Goal: Task Accomplishment & Management: Manage account settings

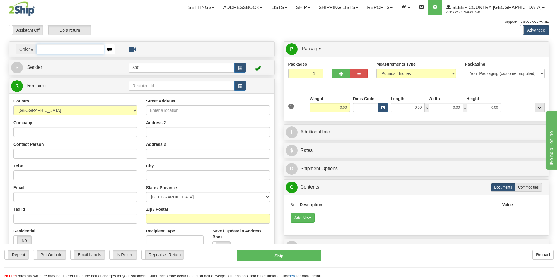
click at [53, 48] on input "text" at bounding box center [70, 49] width 67 height 10
type input "9002i004725"
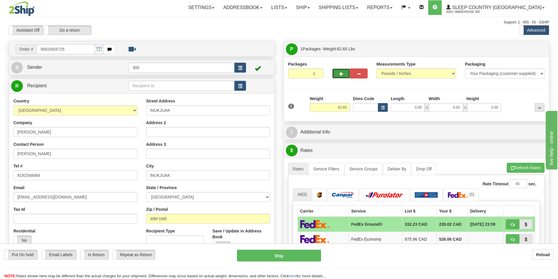
click at [338, 76] on button "button" at bounding box center [341, 74] width 18 height 10
type input "2"
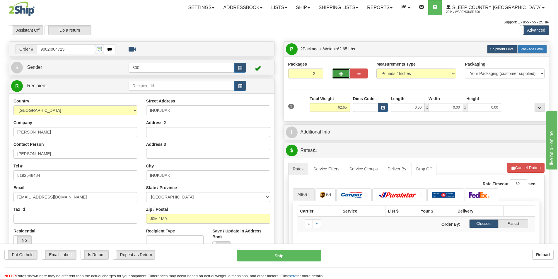
click at [535, 48] on span "Package Level" at bounding box center [532, 49] width 23 height 4
radio input "true"
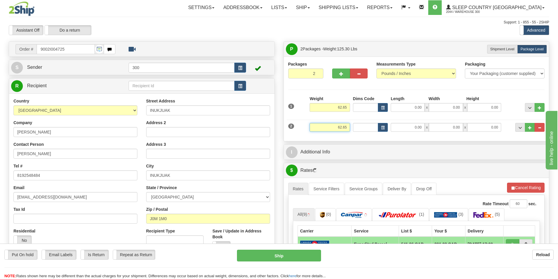
click at [338, 128] on input "62.65" at bounding box center [330, 127] width 40 height 9
type input "22.65"
click at [350, 108] on div "Weight 62.65" at bounding box center [329, 106] width 43 height 21
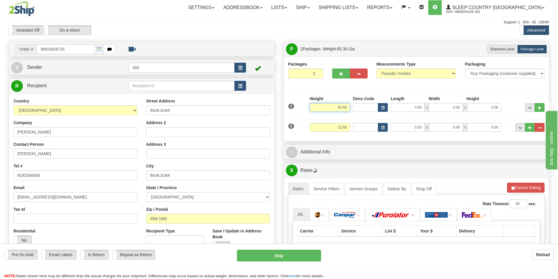
click at [349, 108] on input "62.65" at bounding box center [330, 107] width 40 height 9
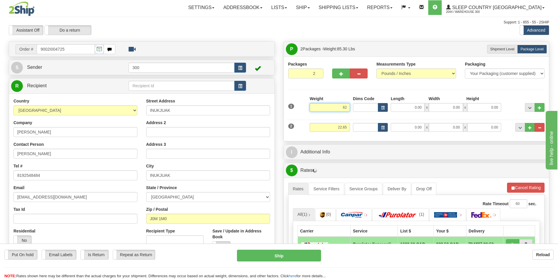
type input "6"
click at [400, 109] on input "0.00" at bounding box center [408, 107] width 34 height 9
type input "40.00"
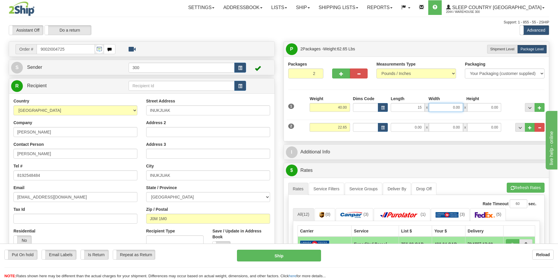
type input "15.00"
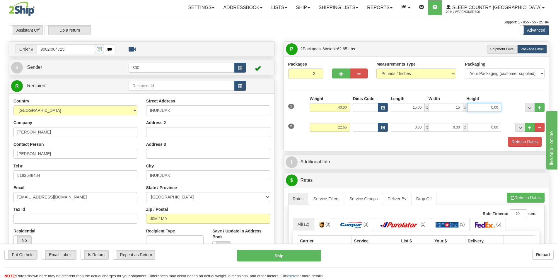
type input "15.00"
type input "42.00"
click at [406, 126] on input "0.00" at bounding box center [408, 127] width 34 height 9
type input "13.00"
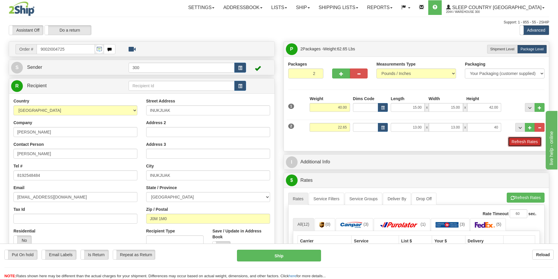
type input "40.00"
click at [517, 145] on button "Refresh Rates" at bounding box center [525, 142] width 34 height 10
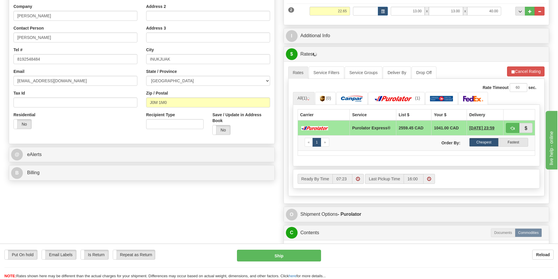
scroll to position [147, 0]
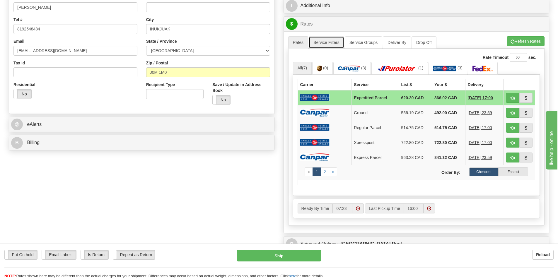
click at [321, 44] on link "Service Filters" at bounding box center [326, 42] width 35 height 12
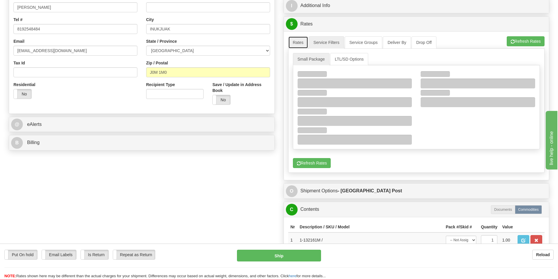
click at [303, 46] on link "Rates" at bounding box center [298, 42] width 20 height 12
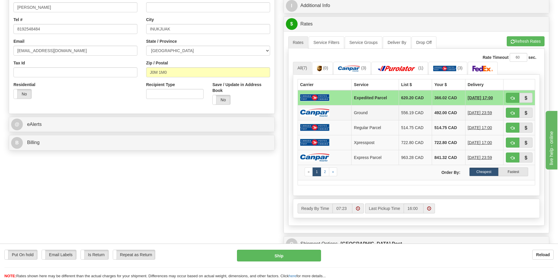
click at [329, 114] on img at bounding box center [314, 113] width 29 height 8
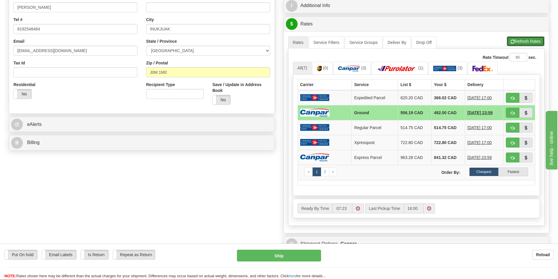
click at [530, 42] on button "Refresh Rates" at bounding box center [526, 41] width 38 height 10
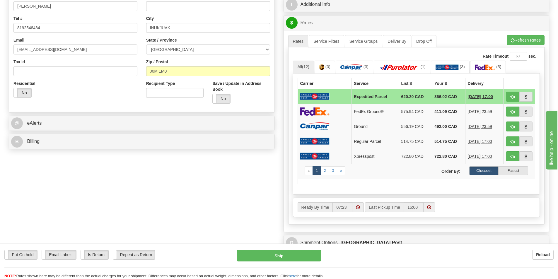
scroll to position [176, 0]
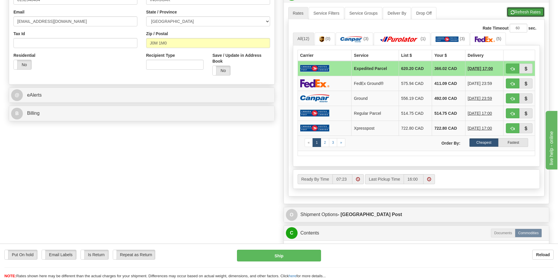
click at [517, 9] on button "Refresh Rates" at bounding box center [526, 12] width 38 height 10
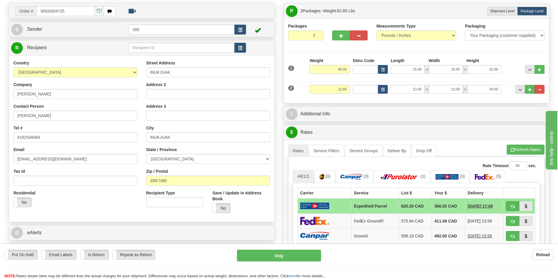
scroll to position [29, 0]
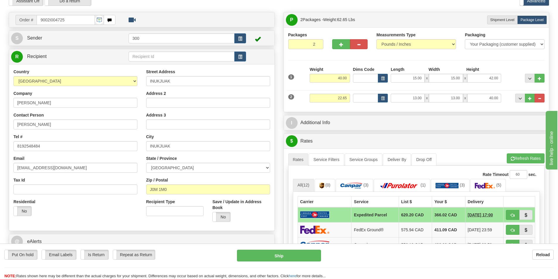
click at [469, 252] on div "Reload" at bounding box center [442, 255] width 224 height 10
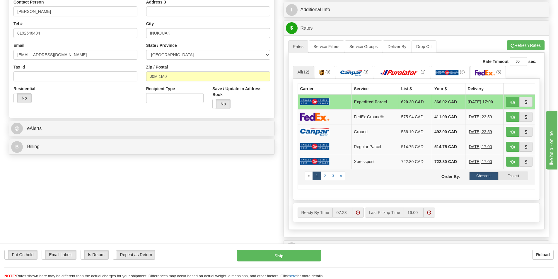
scroll to position [176, 0]
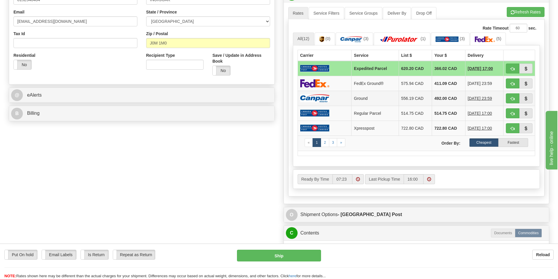
click at [400, 96] on td "556.19 CAD" at bounding box center [415, 98] width 33 height 15
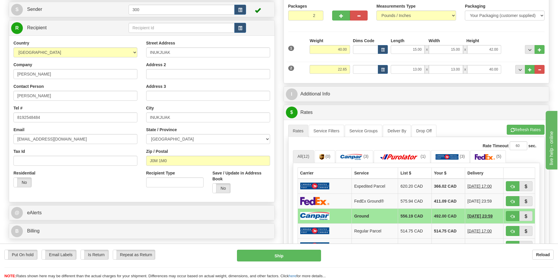
scroll to position [59, 0]
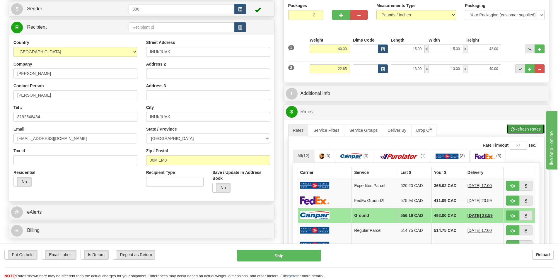
click at [515, 132] on button "Refresh Rates" at bounding box center [526, 129] width 38 height 10
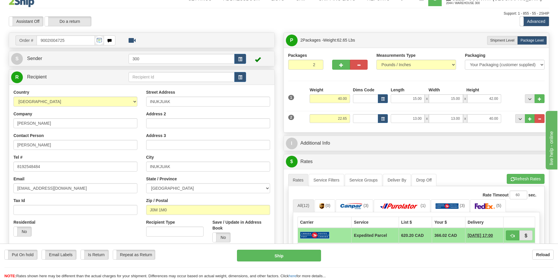
scroll to position [0, 0]
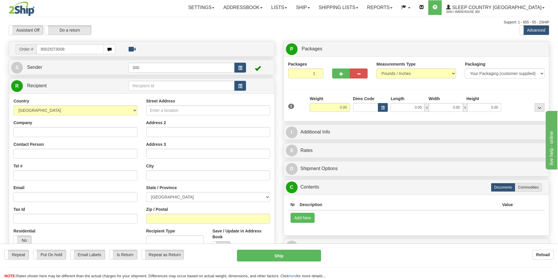
type input "9002I073008"
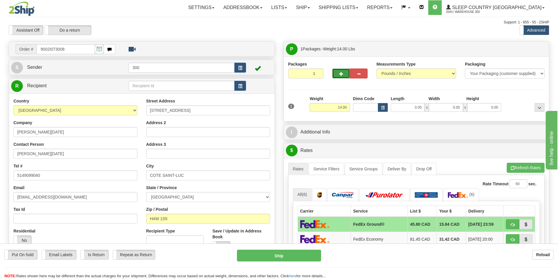
click at [341, 74] on span "button" at bounding box center [341, 74] width 4 height 4
type input "2"
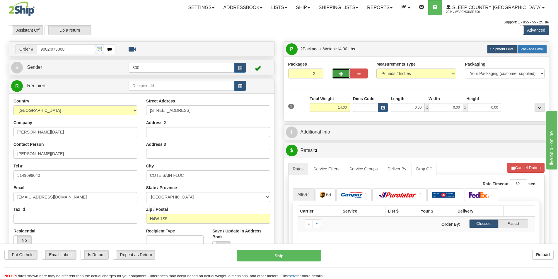
click at [531, 51] on span "Package Level" at bounding box center [532, 49] width 23 height 4
radio input "true"
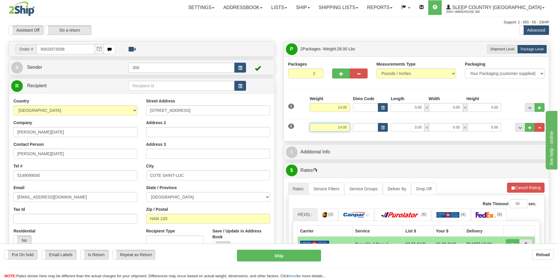
drag, startPoint x: 338, startPoint y: 126, endPoint x: 365, endPoint y: 135, distance: 27.9
click at [365, 135] on div "2 Weight 14.00 Dims Code Length Width Height" at bounding box center [417, 127] width 260 height 20
type input "4.00"
drag, startPoint x: 329, startPoint y: 108, endPoint x: 377, endPoint y: 110, distance: 48.1
click at [377, 110] on div "1 Weight 14.00 Dims Code x x" at bounding box center [417, 106] width 260 height 21
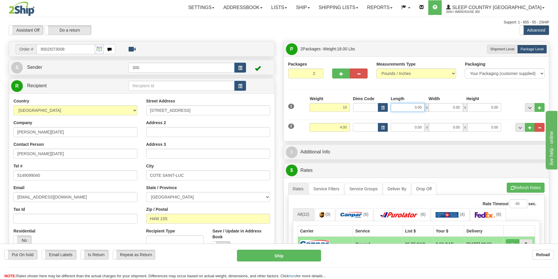
type input "10.00"
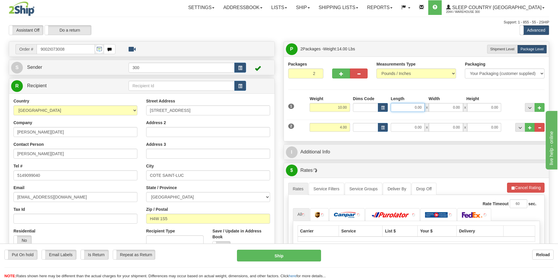
drag, startPoint x: 428, startPoint y: 110, endPoint x: 469, endPoint y: 108, distance: 41.1
click at [469, 108] on div "0.00 x 0.00 x 0.00" at bounding box center [446, 107] width 110 height 9
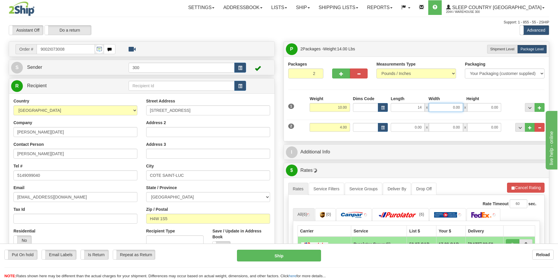
type input "14.00"
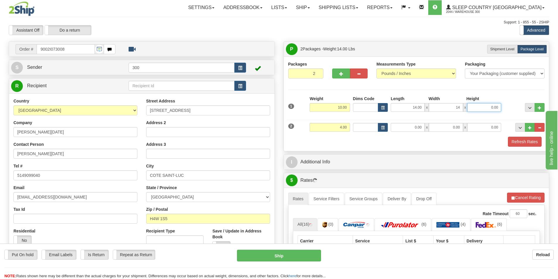
type input "14.00"
type input "42.00"
drag, startPoint x: 412, startPoint y: 129, endPoint x: 459, endPoint y: 135, distance: 47.0
click at [459, 135] on div "2 Weight 4.00 Dims Code Length Width Height" at bounding box center [417, 127] width 260 height 20
type input "11.00"
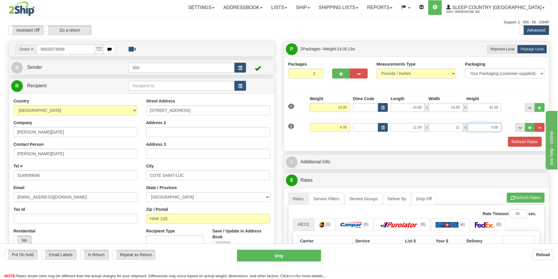
type input "11.00"
type input "4.00"
click at [514, 141] on button "Refresh Rates" at bounding box center [525, 142] width 34 height 10
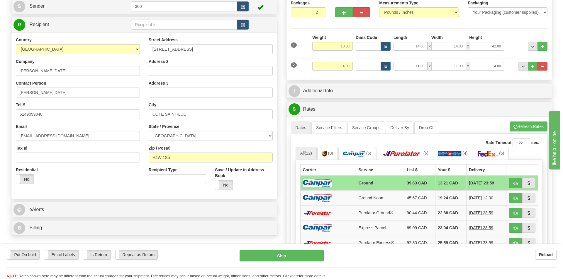
scroll to position [88, 0]
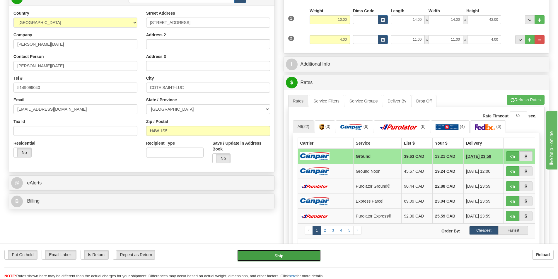
click at [288, 256] on button "Ship" at bounding box center [279, 256] width 84 height 12
type input "1"
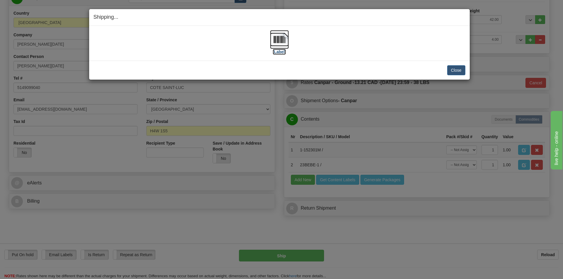
click at [273, 51] on label "[Label]" at bounding box center [279, 52] width 13 height 6
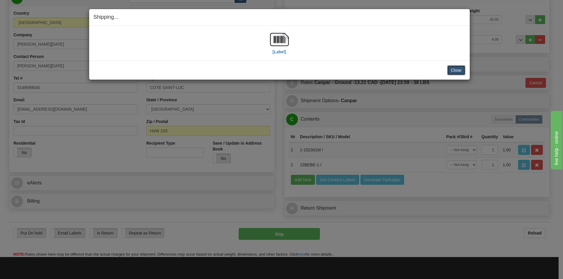
click at [451, 68] on button "Close" at bounding box center [456, 70] width 18 height 10
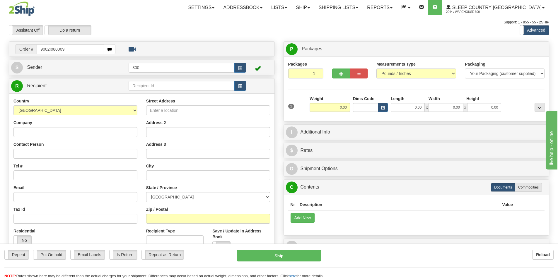
type input "9002I080009"
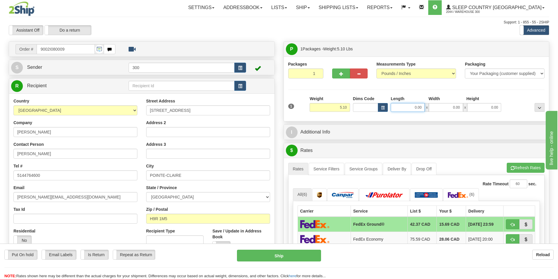
drag, startPoint x: 412, startPoint y: 108, endPoint x: 504, endPoint y: 111, distance: 92.1
click at [504, 111] on div "1 Weight 5.10 Dims Code 0.00" at bounding box center [417, 106] width 260 height 21
type input "12.00"
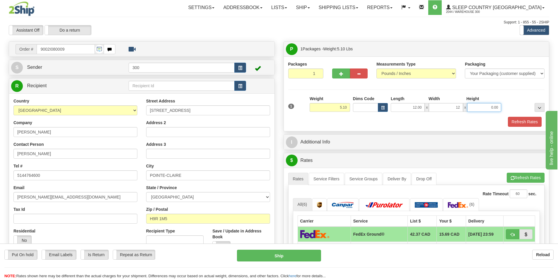
type input "12.00"
type input "22.00"
click at [522, 122] on button "Refresh Rates" at bounding box center [525, 122] width 34 height 10
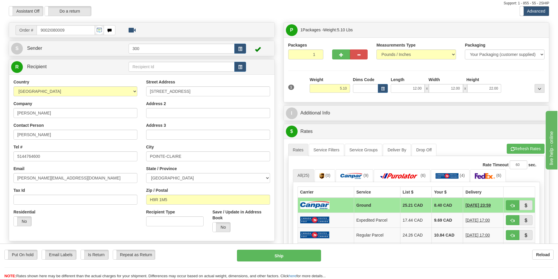
scroll to position [88, 0]
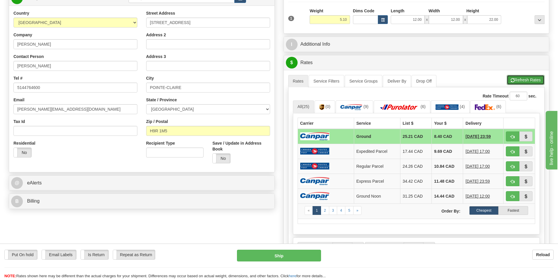
click at [531, 81] on button "Refresh Rates" at bounding box center [526, 80] width 38 height 10
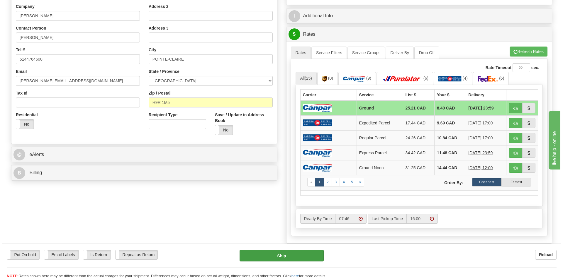
scroll to position [117, 0]
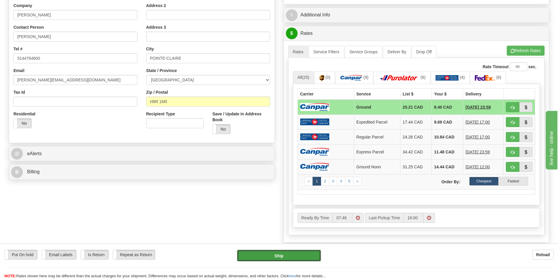
click at [293, 260] on button "Ship" at bounding box center [279, 256] width 84 height 12
type input "1"
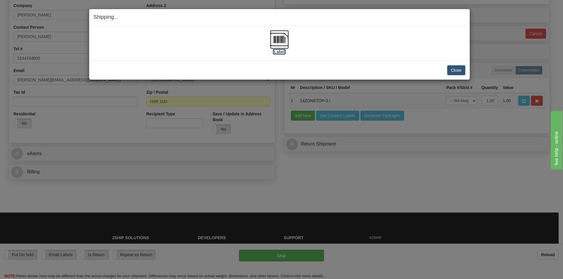
click at [284, 51] on label "[Label]" at bounding box center [279, 52] width 13 height 6
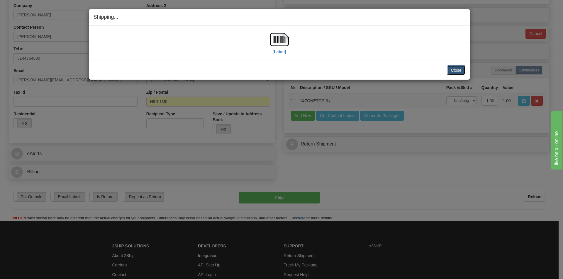
click at [453, 67] on button "Close" at bounding box center [456, 70] width 18 height 10
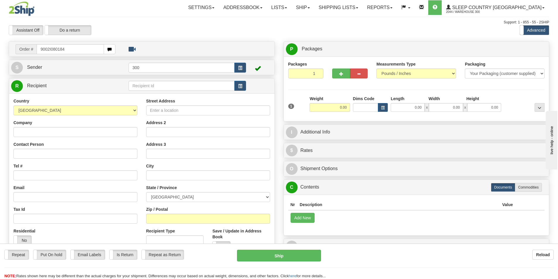
type input "9002I080184"
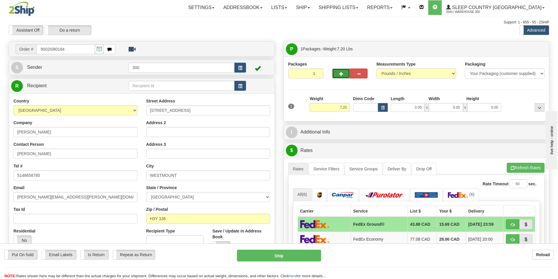
click at [344, 73] on button "button" at bounding box center [341, 74] width 18 height 10
type input "2"
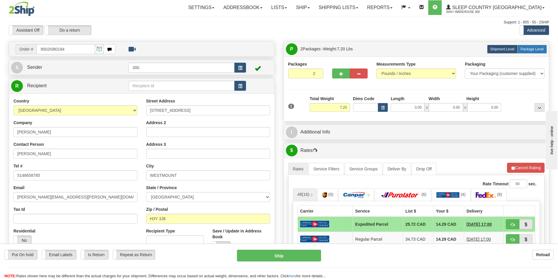
click at [525, 48] on span "Package Level" at bounding box center [532, 49] width 23 height 4
radio input "true"
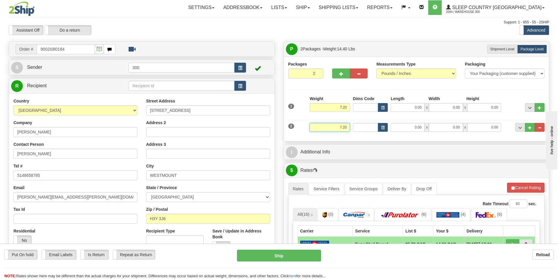
drag, startPoint x: 338, startPoint y: 127, endPoint x: 376, endPoint y: 131, distance: 37.7
click at [376, 131] on div "2 Weight 7.20 Dims Code Length Width Height" at bounding box center [417, 127] width 260 height 20
type input "3.00"
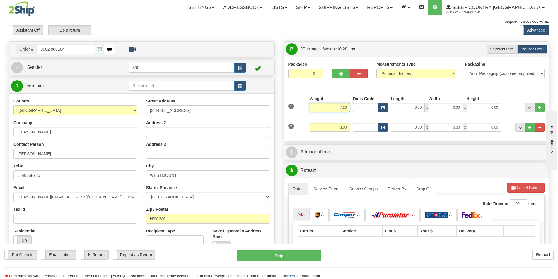
drag, startPoint x: 335, startPoint y: 108, endPoint x: 370, endPoint y: 108, distance: 35.2
click at [370, 108] on div "1 Weight 7.20 Dims Code 0.00" at bounding box center [417, 106] width 260 height 21
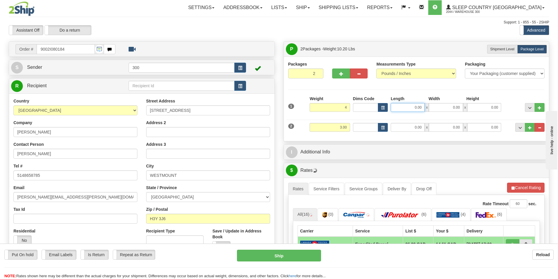
type input "4.00"
click at [405, 109] on input "0.00" at bounding box center [408, 107] width 34 height 9
click at [411, 109] on input "Length" at bounding box center [408, 107] width 34 height 9
type input "14.00"
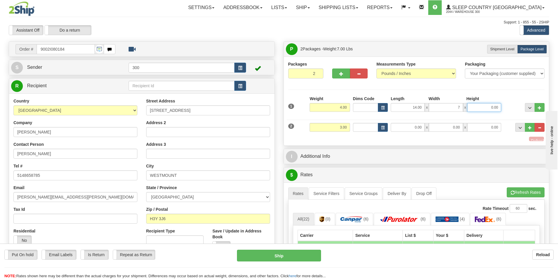
type input "7.00"
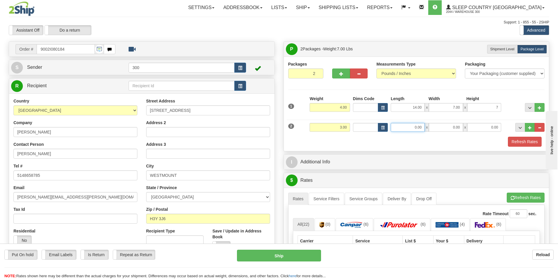
type input "7.00"
drag, startPoint x: 411, startPoint y: 128, endPoint x: 467, endPoint y: 128, distance: 56.0
click at [467, 128] on div "0.00 x 0.00 x 0.00" at bounding box center [446, 127] width 110 height 9
type input "7.00"
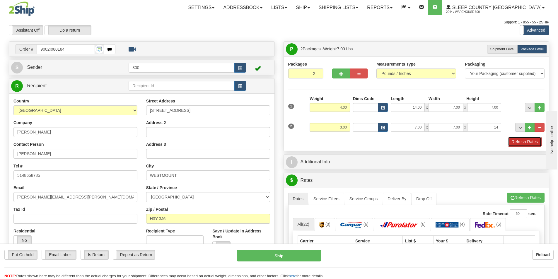
type input "14.00"
click at [539, 141] on button "Refresh Rates" at bounding box center [525, 142] width 34 height 10
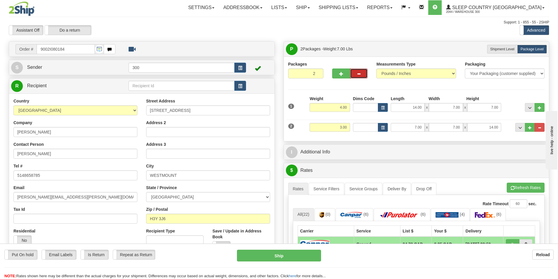
click at [363, 71] on button "button" at bounding box center [359, 74] width 18 height 10
type input "1"
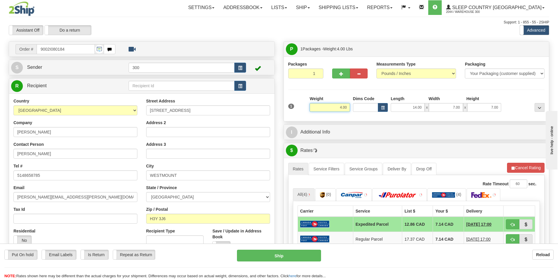
drag, startPoint x: 327, startPoint y: 105, endPoint x: 394, endPoint y: 114, distance: 67.4
click at [393, 114] on div "1 Weight 4.00 Dims Code x x" at bounding box center [417, 106] width 260 height 21
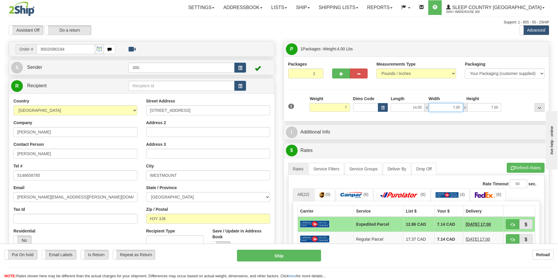
type input "7.00"
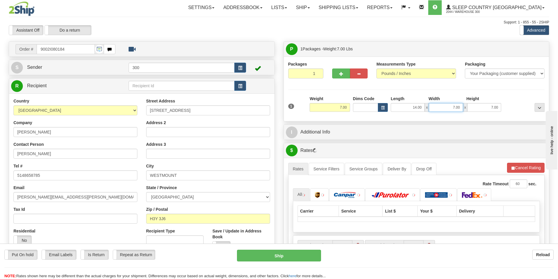
drag, startPoint x: 451, startPoint y: 109, endPoint x: 490, endPoint y: 110, distance: 39.6
click at [487, 109] on div "14.00 x 7.00 x 7.00" at bounding box center [446, 107] width 110 height 9
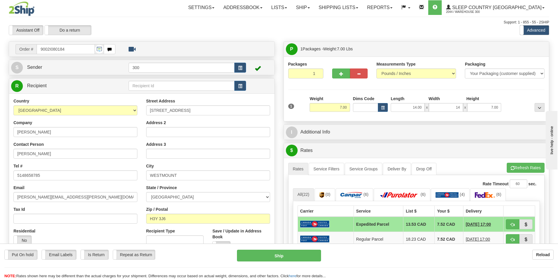
type input "14.00"
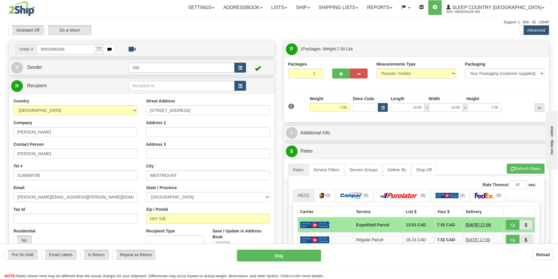
click at [504, 99] on div at bounding box center [524, 104] width 43 height 16
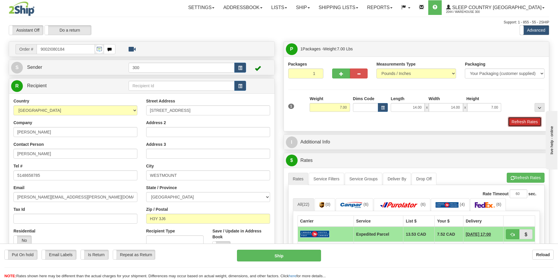
click at [513, 119] on button "Refresh Rates" at bounding box center [525, 122] width 34 height 10
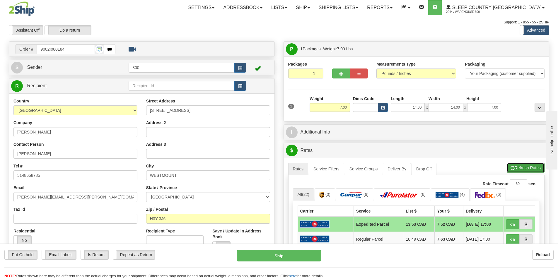
click at [522, 166] on button "Refresh Rates" at bounding box center [526, 168] width 38 height 10
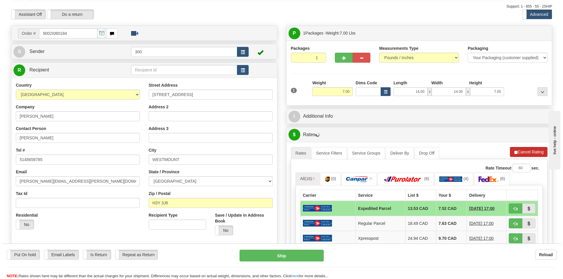
scroll to position [29, 0]
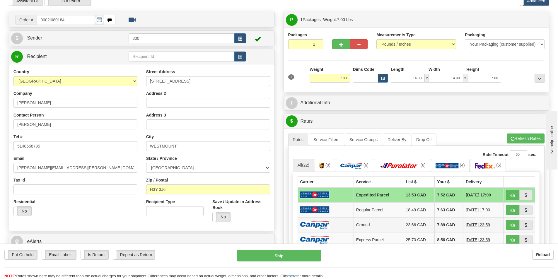
click at [377, 224] on td "Ground" at bounding box center [379, 224] width 50 height 15
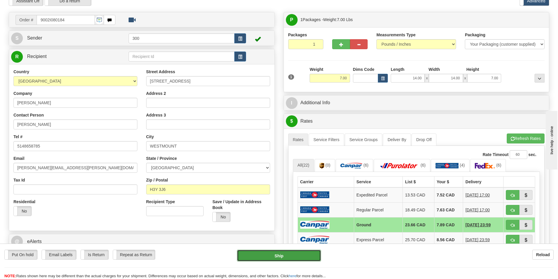
click at [305, 252] on button "Ship" at bounding box center [279, 256] width 84 height 12
type input "1"
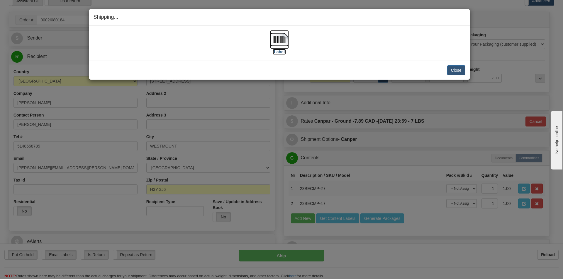
click at [284, 49] on label "[Label]" at bounding box center [279, 52] width 13 height 6
click at [270, 37] on link "[Label]" at bounding box center [279, 45] width 19 height 17
click at [457, 70] on button "Close" at bounding box center [456, 70] width 18 height 10
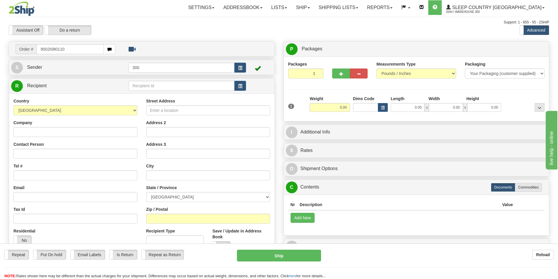
type input "9002I080110"
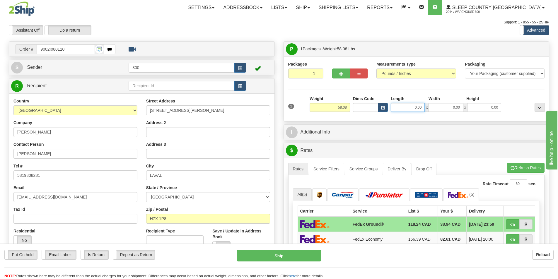
drag, startPoint x: 433, startPoint y: 107, endPoint x: 439, endPoint y: 107, distance: 6.4
click at [439, 107] on div "0.00 x 0.00 x 0.00" at bounding box center [446, 107] width 110 height 9
click at [340, 72] on span "button" at bounding box center [341, 74] width 4 height 4
type input "2"
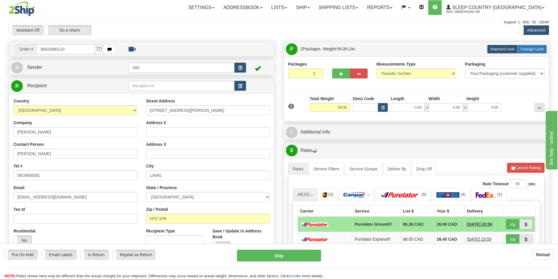
click at [537, 47] on span "Package Level" at bounding box center [532, 49] width 23 height 4
radio input "true"
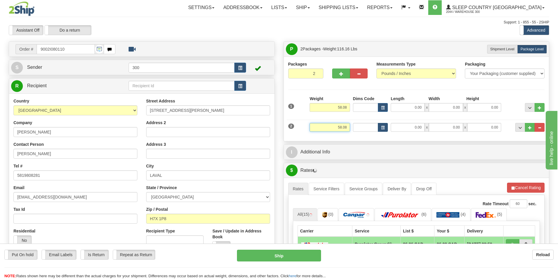
drag, startPoint x: 339, startPoint y: 125, endPoint x: 386, endPoint y: 129, distance: 47.6
click at [386, 129] on div "2 Weight 58.08 Dims Code Length Width Height" at bounding box center [417, 127] width 260 height 20
type input "8.00"
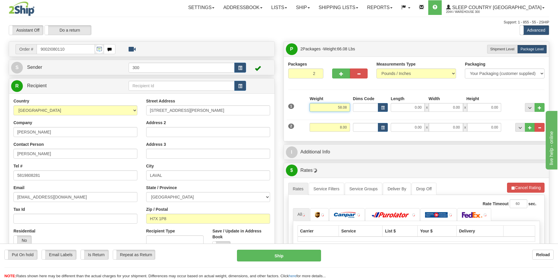
drag, startPoint x: 326, startPoint y: 104, endPoint x: 396, endPoint y: 104, distance: 70.3
click at [396, 104] on div "1 Weight 58.08 Dims Code x x" at bounding box center [417, 106] width 260 height 21
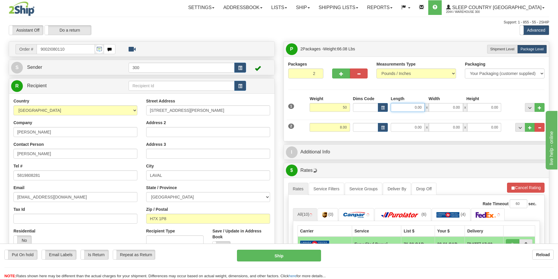
type input "50.00"
click at [413, 110] on input "0.00" at bounding box center [408, 107] width 34 height 9
type input "17.00"
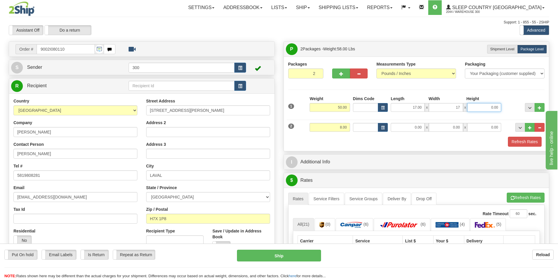
type input "17.00"
type input "42.00"
click at [416, 127] on input "0.00" at bounding box center [408, 127] width 34 height 9
type input "7.00"
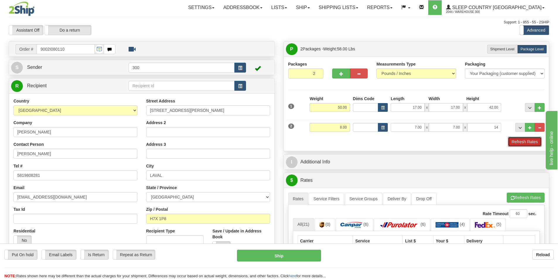
type input "14.00"
click at [517, 143] on button "Refresh Rates" at bounding box center [525, 142] width 34 height 10
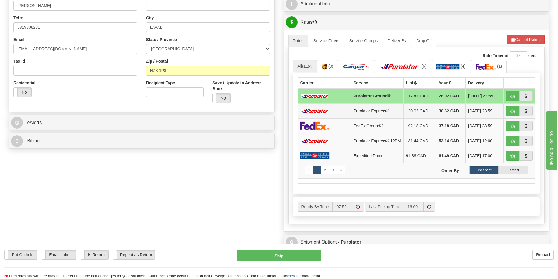
scroll to position [176, 0]
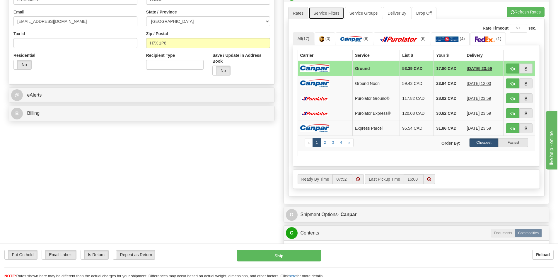
click at [330, 16] on link "Service Filters" at bounding box center [326, 13] width 35 height 12
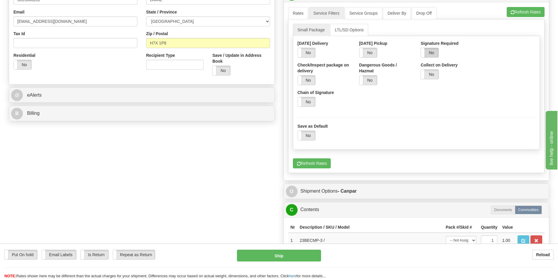
click at [435, 56] on label "No" at bounding box center [430, 52] width 18 height 9
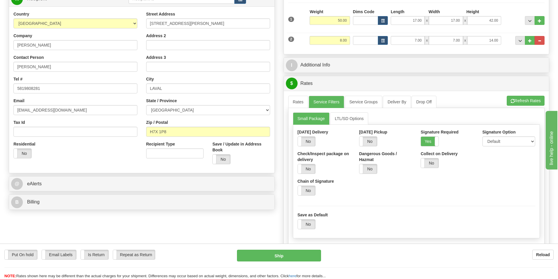
scroll to position [29, 0]
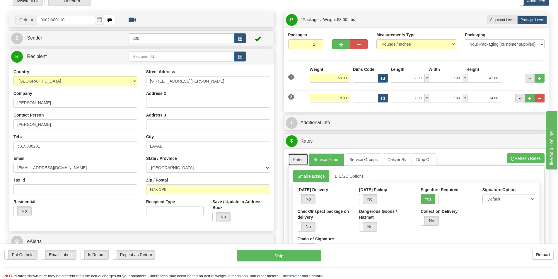
click at [302, 162] on link "Rates" at bounding box center [298, 160] width 20 height 12
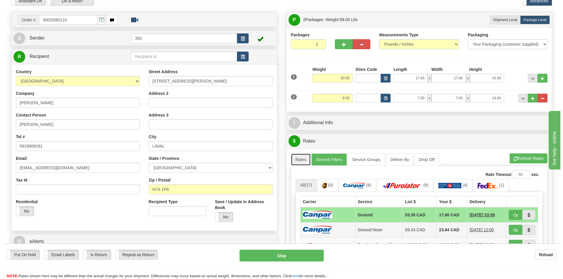
scroll to position [59, 0]
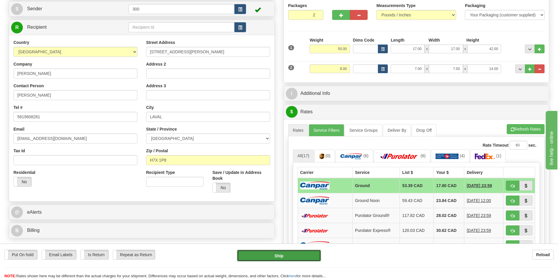
click at [292, 253] on button "Ship" at bounding box center [279, 256] width 84 height 12
type input "1"
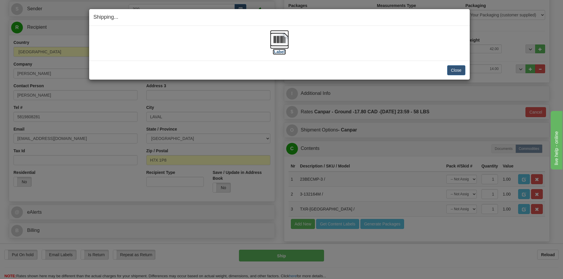
click at [278, 51] on label "[Label]" at bounding box center [279, 52] width 13 height 6
click at [462, 71] on button "Close" at bounding box center [456, 70] width 18 height 10
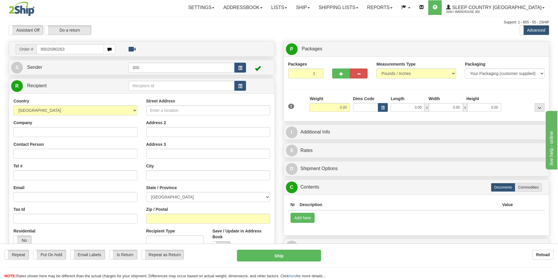
type input "9002I080263"
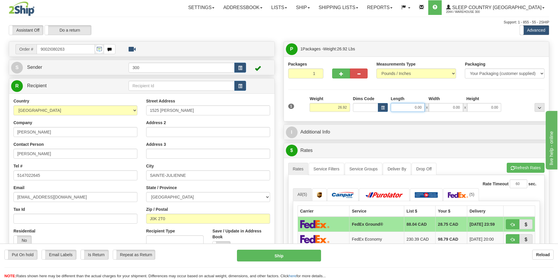
drag, startPoint x: 414, startPoint y: 108, endPoint x: 484, endPoint y: 104, distance: 70.5
click at [483, 104] on div "0.00 x 0.00 x 0.00" at bounding box center [446, 107] width 110 height 9
type input "13.00"
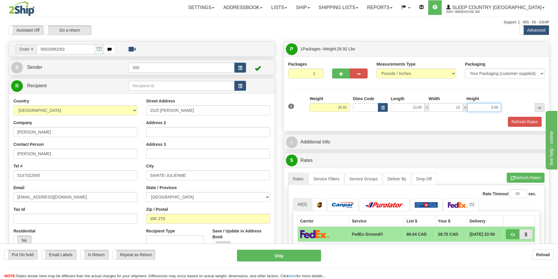
type input "13.00"
type input "23.00"
click at [529, 121] on button "Refresh Rates" at bounding box center [525, 122] width 34 height 10
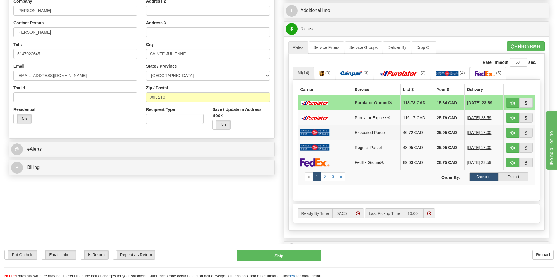
scroll to position [117, 0]
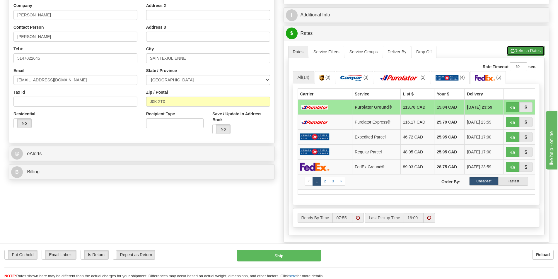
click at [532, 52] on button "Refresh Rates" at bounding box center [526, 51] width 38 height 10
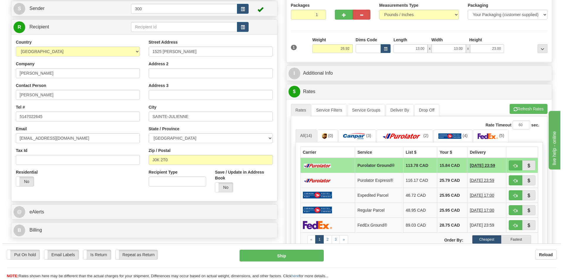
scroll to position [59, 0]
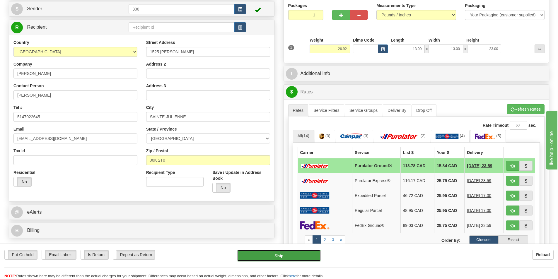
click at [284, 255] on button "Ship" at bounding box center [279, 256] width 84 height 12
type input "260"
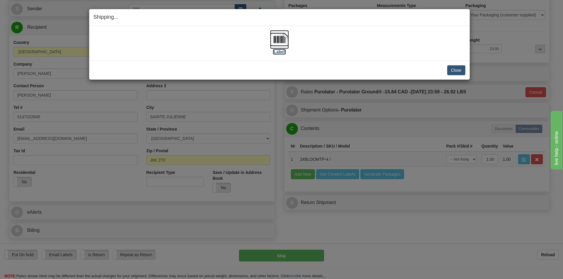
click at [275, 50] on label "[Label]" at bounding box center [279, 52] width 13 height 6
click at [456, 72] on button "Close" at bounding box center [456, 70] width 18 height 10
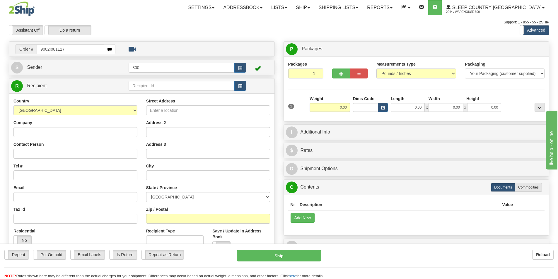
type input "9002I081117"
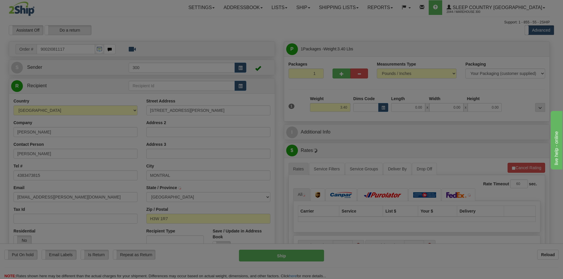
type input "[GEOGRAPHIC_DATA]"
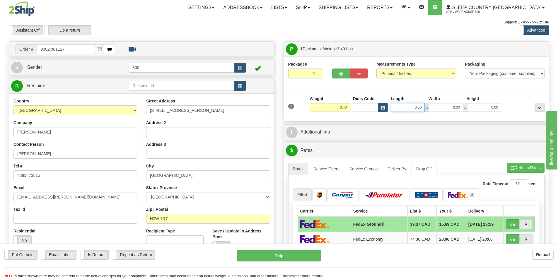
drag, startPoint x: 412, startPoint y: 108, endPoint x: 482, endPoint y: 107, distance: 69.8
click at [482, 107] on div "0.00 x 0.00 x 0.00" at bounding box center [446, 107] width 110 height 9
type input "7.00"
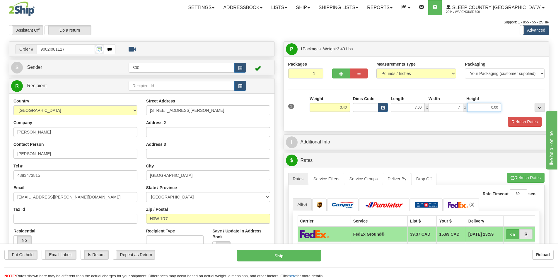
type input "7.00"
type input "14.00"
click at [531, 119] on button "Refresh Rates" at bounding box center [525, 122] width 34 height 10
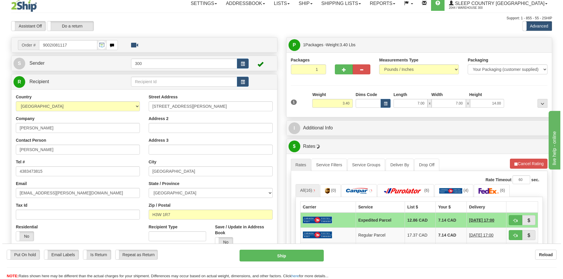
scroll to position [147, 0]
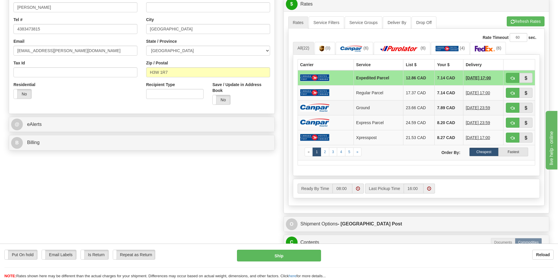
click at [334, 105] on td at bounding box center [326, 107] width 56 height 15
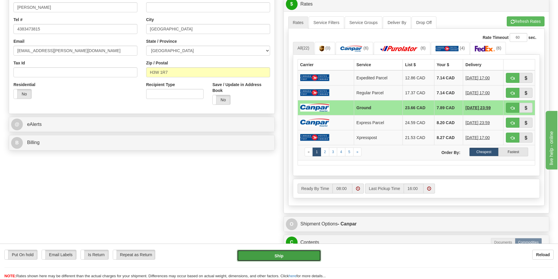
click at [299, 252] on button "Ship" at bounding box center [279, 256] width 84 height 12
type input "1"
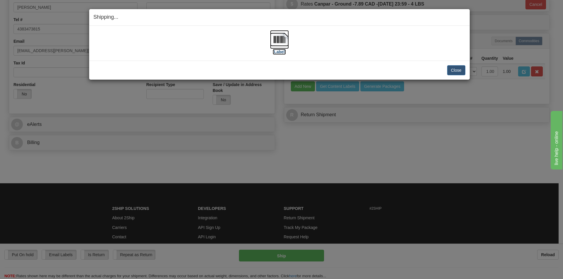
click at [280, 52] on label "[Label]" at bounding box center [279, 52] width 13 height 6
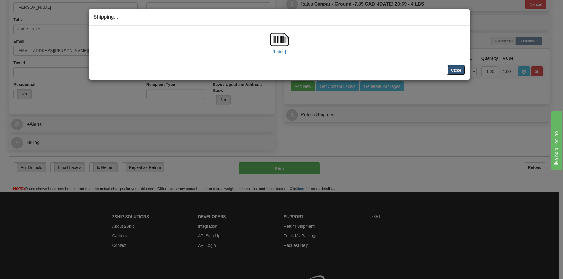
click at [457, 71] on button "Close" at bounding box center [456, 70] width 18 height 10
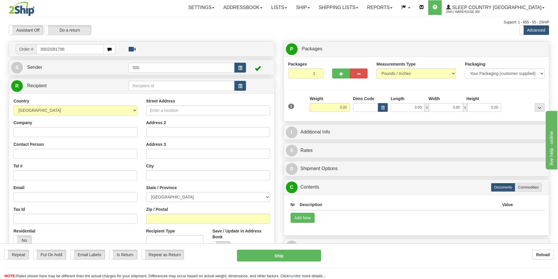
type input "9002I081796"
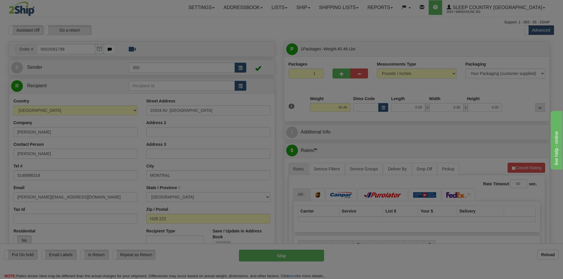
type input "[GEOGRAPHIC_DATA]"
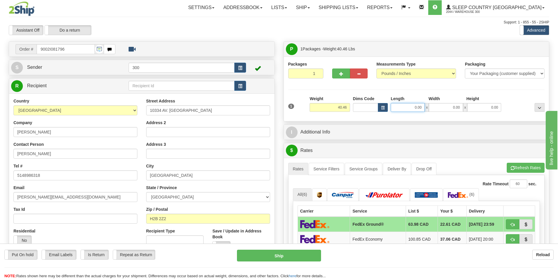
drag, startPoint x: 404, startPoint y: 106, endPoint x: 525, endPoint y: 105, distance: 120.4
click at [525, 105] on div "1 Weight 40.46 Dims Code x x" at bounding box center [417, 106] width 260 height 21
type input "16.00"
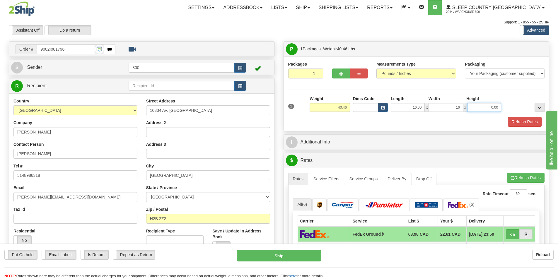
type input "16.00"
type input "40.00"
click at [517, 118] on button "Refresh Rates" at bounding box center [525, 122] width 34 height 10
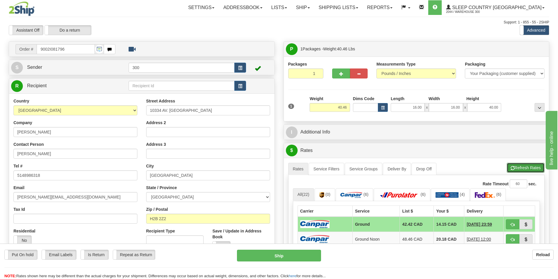
click at [527, 165] on button "Refresh Rates" at bounding box center [526, 168] width 38 height 10
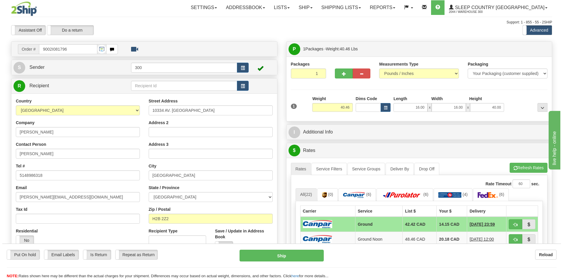
scroll to position [88, 0]
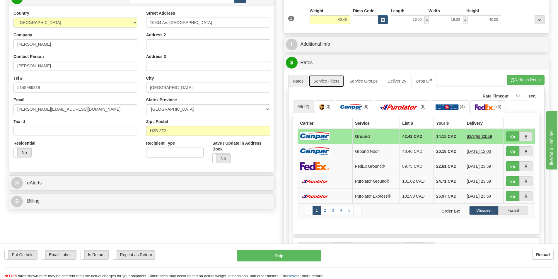
click at [333, 84] on link "Service Filters" at bounding box center [326, 81] width 35 height 12
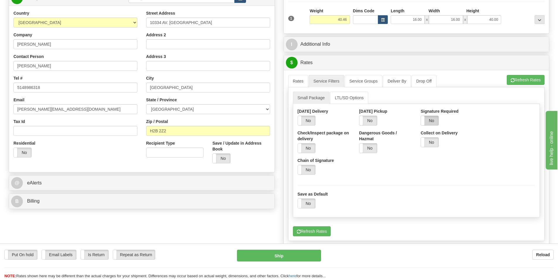
click at [435, 123] on label "No" at bounding box center [430, 120] width 18 height 9
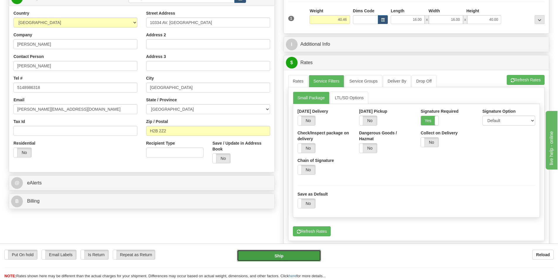
click at [311, 258] on button "Ship" at bounding box center [279, 256] width 84 height 12
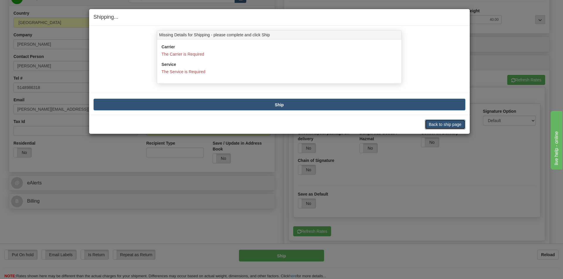
click at [434, 125] on button "Back to ship page" at bounding box center [445, 125] width 40 height 10
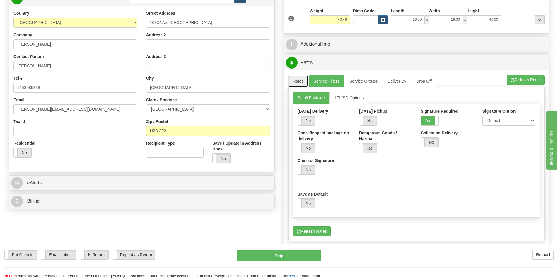
click at [307, 84] on link "Rates" at bounding box center [298, 81] width 20 height 12
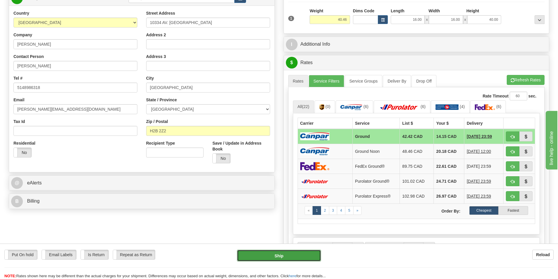
click at [308, 257] on button "Ship" at bounding box center [279, 256] width 84 height 12
type input "1"
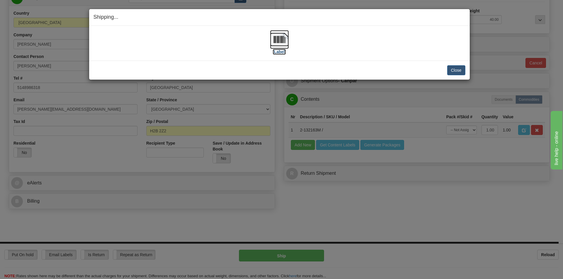
click at [276, 50] on label "[Label]" at bounding box center [279, 52] width 13 height 6
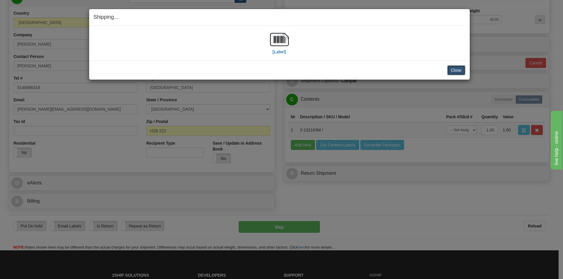
click at [456, 69] on button "Close" at bounding box center [456, 70] width 18 height 10
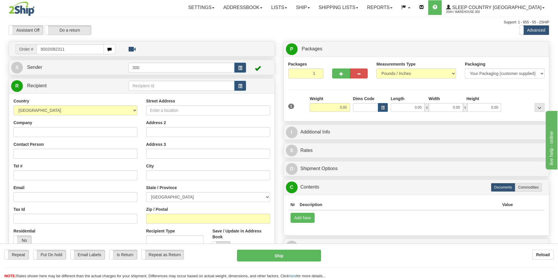
type input "9002I082311"
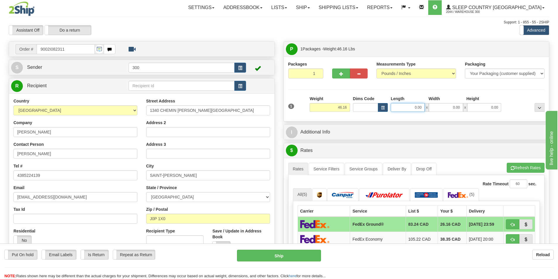
drag, startPoint x: 416, startPoint y: 106, endPoint x: 502, endPoint y: 106, distance: 85.6
click at [502, 106] on div "0.00 x 0.00 x 0.00" at bounding box center [445, 107] width 113 height 9
type input "17.00"
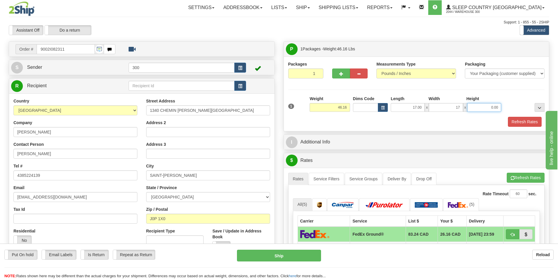
type input "17.00"
type input "42.00"
click at [531, 124] on button "Refresh Rates" at bounding box center [525, 122] width 34 height 10
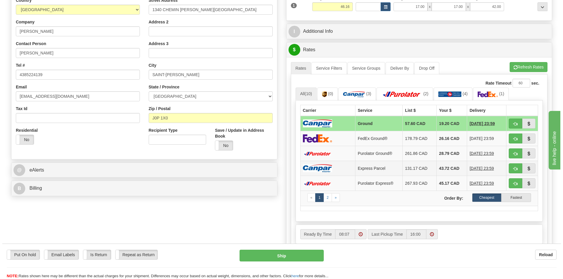
scroll to position [117, 0]
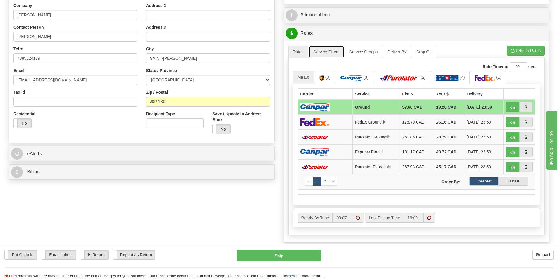
click at [327, 51] on link "Service Filters" at bounding box center [326, 52] width 35 height 12
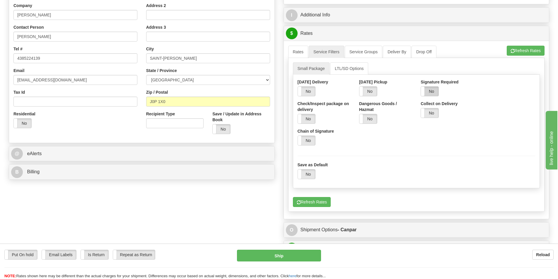
click at [436, 93] on label "No" at bounding box center [430, 91] width 18 height 9
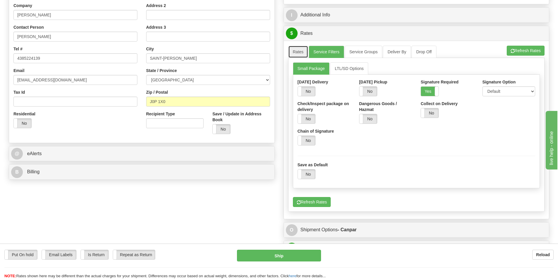
click at [304, 50] on link "Rates" at bounding box center [298, 52] width 20 height 12
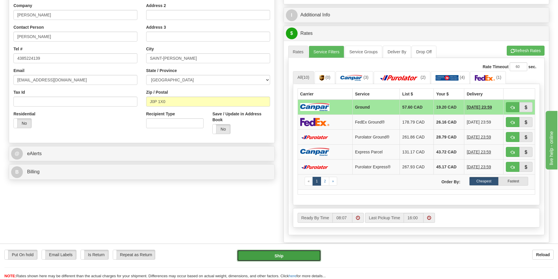
click at [283, 257] on button "Ship" at bounding box center [279, 256] width 84 height 12
type input "1"
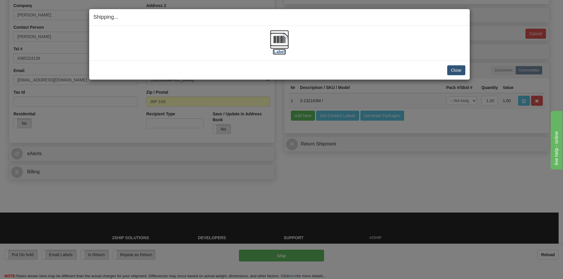
click at [280, 48] on img at bounding box center [279, 39] width 19 height 19
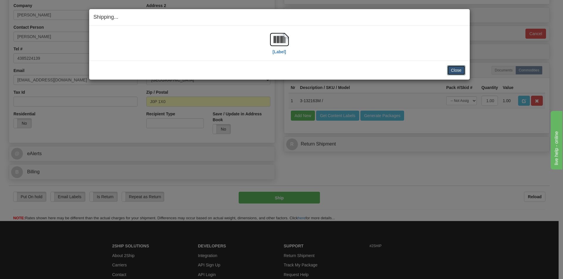
click at [460, 69] on button "Close" at bounding box center [456, 70] width 18 height 10
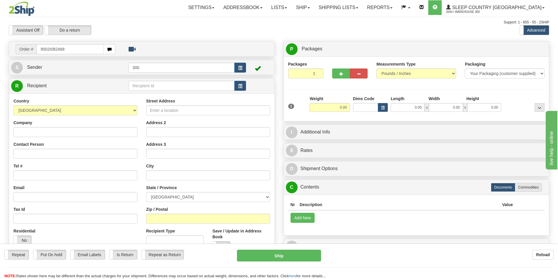
type input "9002I082468"
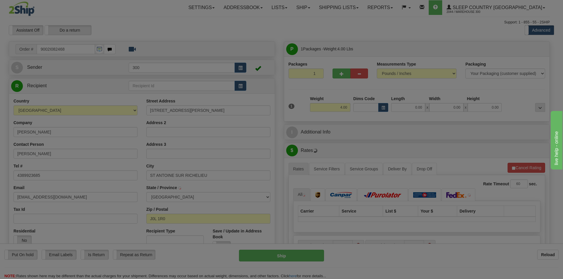
type input "SAINT-ANTOINE-SUR-RICHELIEU"
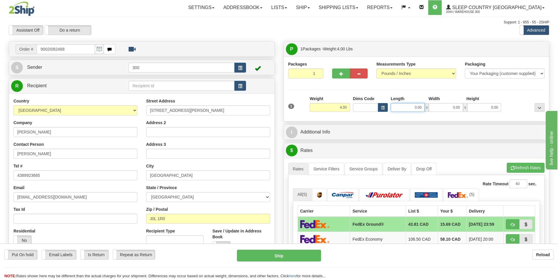
drag, startPoint x: 451, startPoint y: 115, endPoint x: 481, endPoint y: 113, distance: 30.2
click at [465, 115] on div "1 Weight 4.00 Dims Code 0.00" at bounding box center [417, 106] width 260 height 21
type input "13.00"
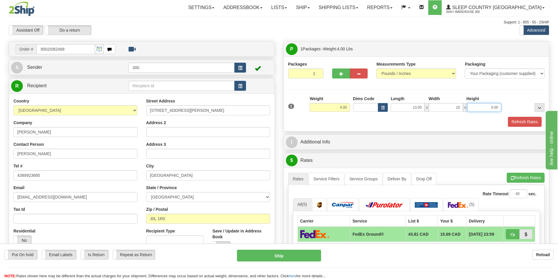
type input "10.00"
type input "3.00"
click at [513, 121] on button "Refresh Rates" at bounding box center [525, 122] width 34 height 10
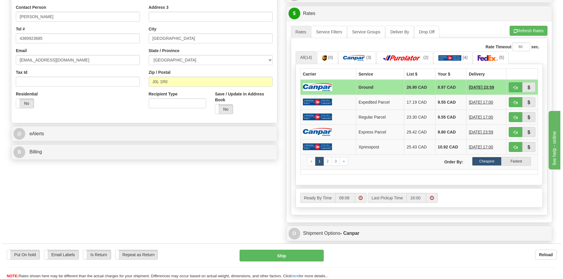
scroll to position [147, 0]
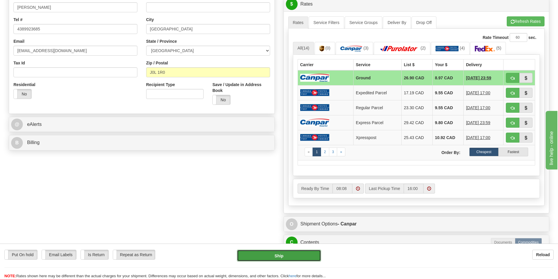
click at [302, 255] on button "Ship" at bounding box center [279, 256] width 84 height 12
type input "1"
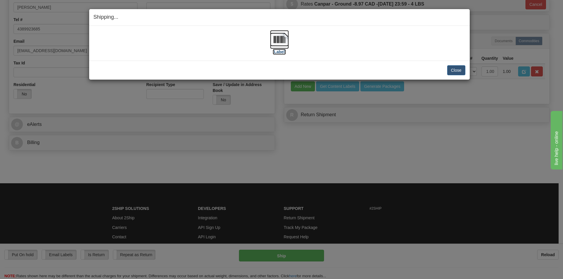
click at [280, 52] on label "[Label]" at bounding box center [279, 52] width 13 height 6
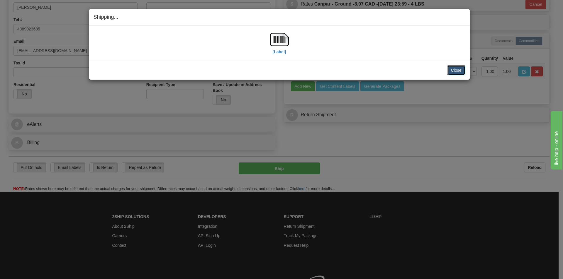
click at [461, 71] on button "Close" at bounding box center [456, 70] width 18 height 10
click at [458, 71] on button "Close" at bounding box center [456, 70] width 18 height 10
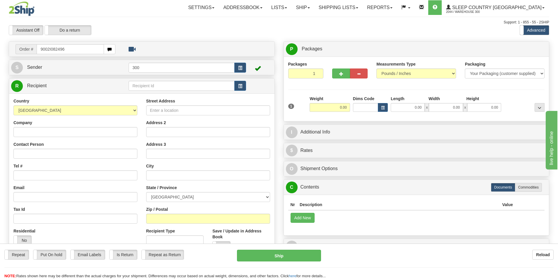
type input "9002I082496"
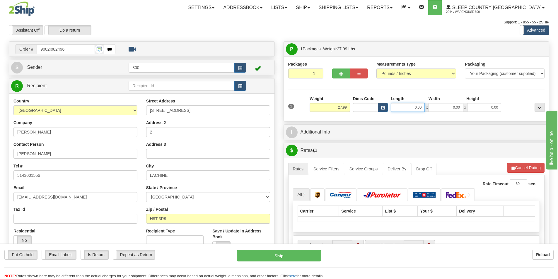
drag, startPoint x: 412, startPoint y: 106, endPoint x: 478, endPoint y: 113, distance: 66.5
click at [478, 113] on div "1 Weight 27.99 Dims Code x x" at bounding box center [417, 106] width 260 height 21
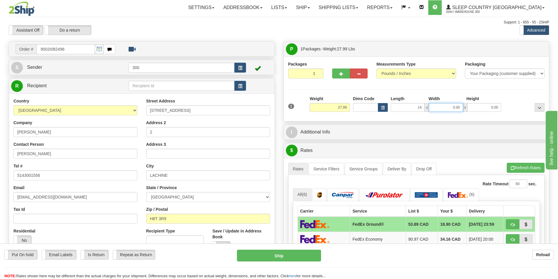
type input "14.00"
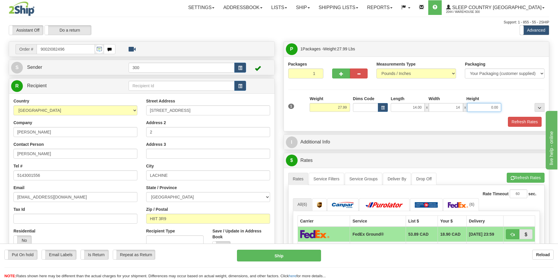
type input "14.00"
type input "40.00"
click at [521, 123] on button "Refresh Rates" at bounding box center [525, 122] width 34 height 10
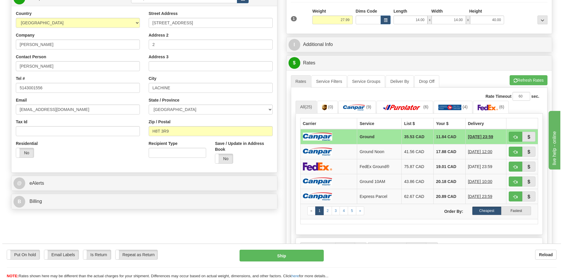
scroll to position [88, 0]
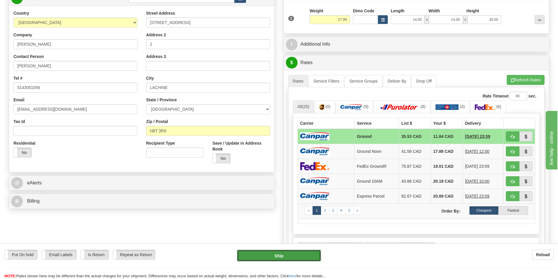
click at [297, 258] on button "Ship" at bounding box center [279, 256] width 84 height 12
type input "1"
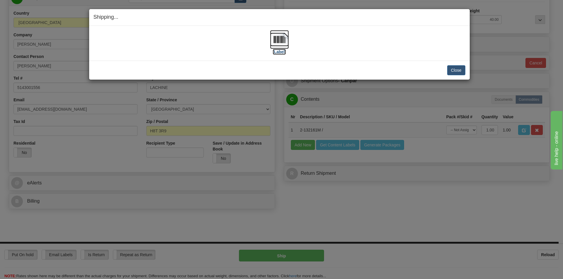
click at [275, 50] on label "[Label]" at bounding box center [279, 52] width 13 height 6
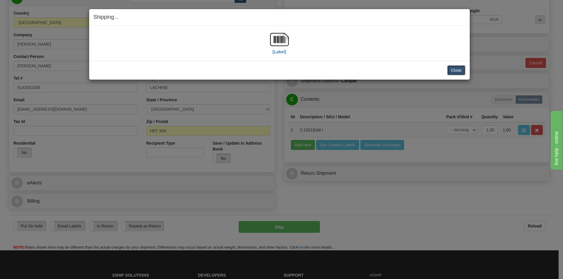
click at [460, 71] on button "Close" at bounding box center [456, 70] width 18 height 10
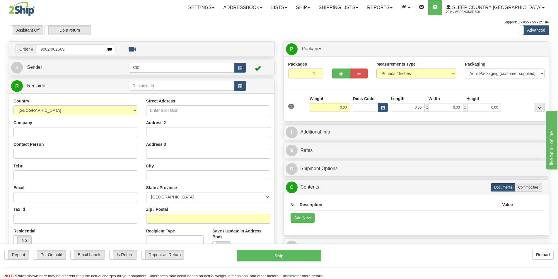
type input "9002I082669"
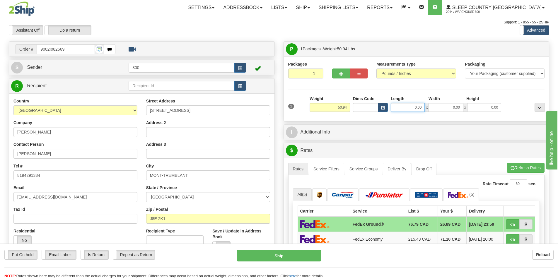
drag, startPoint x: 403, startPoint y: 110, endPoint x: 458, endPoint y: 111, distance: 55.4
click at [458, 111] on div "0.00 x 0.00 x 0.00" at bounding box center [446, 107] width 110 height 9
type input "16.00"
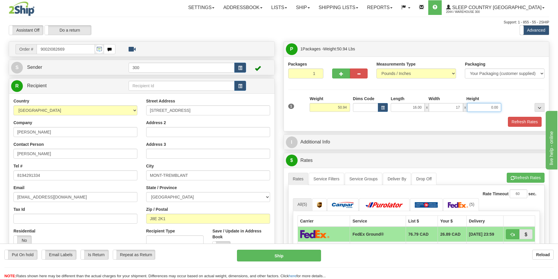
type input "17.00"
type input "40.00"
click at [523, 122] on button "Refresh Rates" at bounding box center [525, 122] width 34 height 10
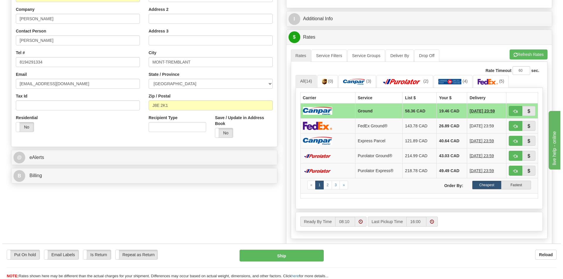
scroll to position [117, 0]
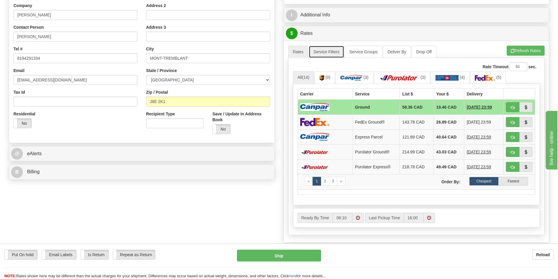
click at [327, 51] on link "Service Filters" at bounding box center [326, 52] width 35 height 12
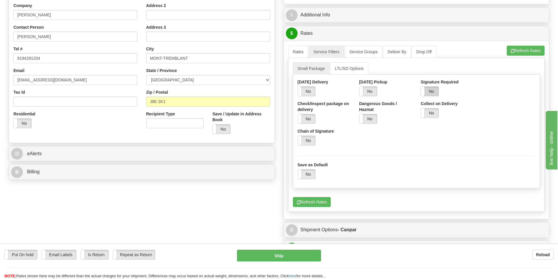
click at [435, 89] on label "No" at bounding box center [430, 91] width 18 height 9
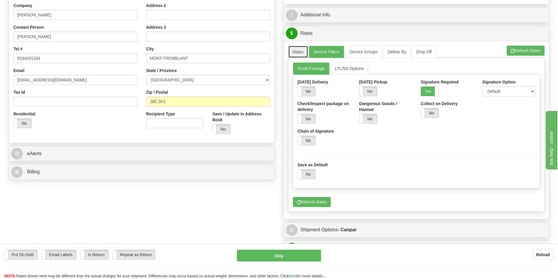
drag, startPoint x: 298, startPoint y: 49, endPoint x: 299, endPoint y: 58, distance: 8.6
click at [298, 50] on link "Rates" at bounding box center [298, 52] width 20 height 12
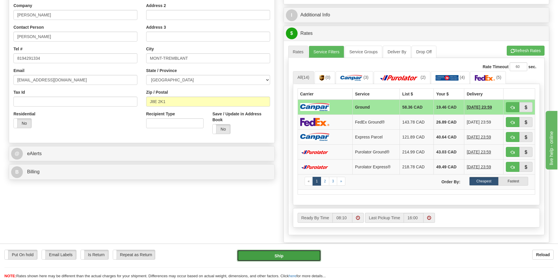
click at [307, 260] on button "Ship" at bounding box center [279, 256] width 84 height 12
type input "1"
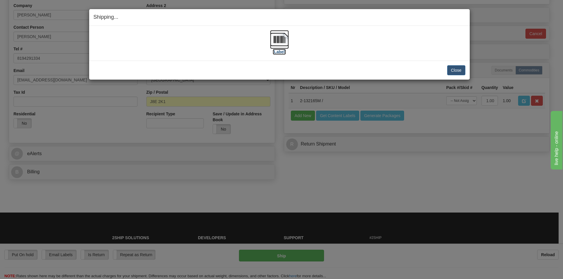
click at [279, 54] on label "[Label]" at bounding box center [279, 52] width 13 height 6
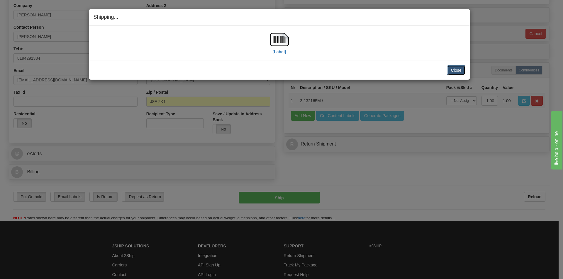
click at [454, 73] on button "Close" at bounding box center [456, 70] width 18 height 10
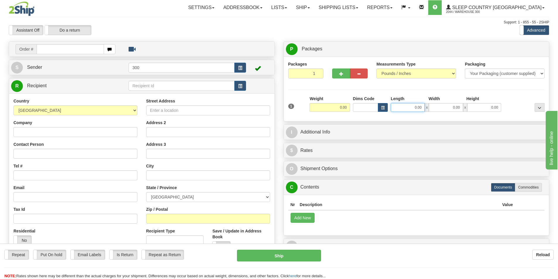
click at [412, 111] on input "0.00" at bounding box center [408, 107] width 34 height 9
type input "0.00"
click at [60, 49] on input "text" at bounding box center [70, 49] width 67 height 10
type input "9002i080250"
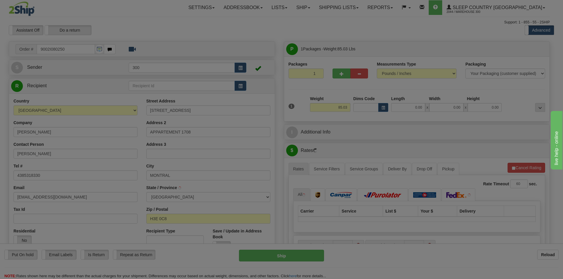
type input "VERDUN"
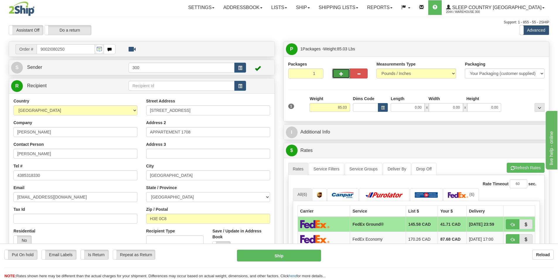
click at [342, 73] on span "button" at bounding box center [341, 74] width 4 height 4
type input "2"
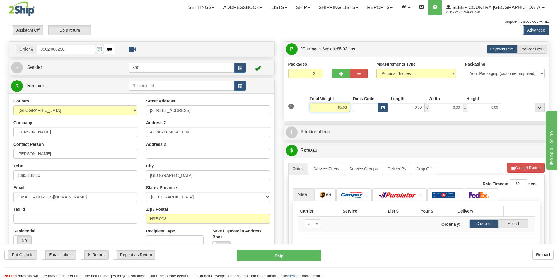
drag, startPoint x: 336, startPoint y: 108, endPoint x: 372, endPoint y: 108, distance: 35.2
click at [372, 108] on div "1 Total Weight 85.03 Dims Code x" at bounding box center [417, 106] width 260 height 21
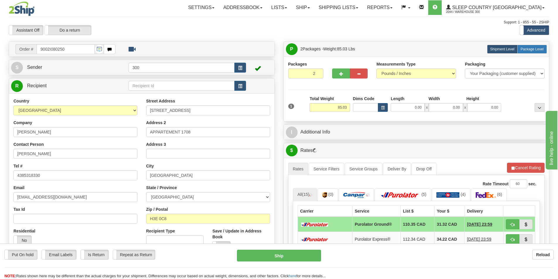
click at [533, 50] on span "Package Level" at bounding box center [532, 49] width 23 height 4
radio input "true"
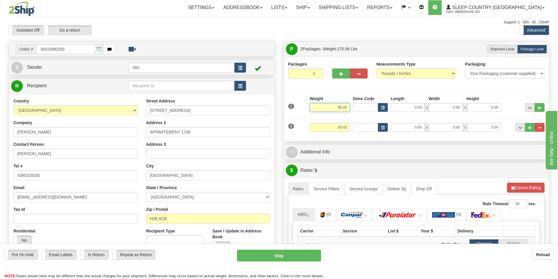
click at [340, 107] on input "85.03" at bounding box center [330, 107] width 40 height 9
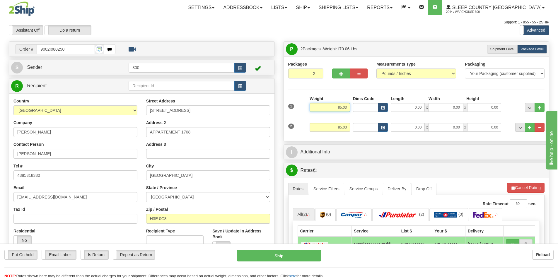
drag, startPoint x: 346, startPoint y: 107, endPoint x: 309, endPoint y: 110, distance: 37.6
click at [309, 110] on div "Weight 85.03" at bounding box center [329, 106] width 43 height 21
type input "42.00"
click at [339, 126] on input "85.03" at bounding box center [330, 127] width 40 height 9
drag, startPoint x: 336, startPoint y: 128, endPoint x: 361, endPoint y: 129, distance: 25.8
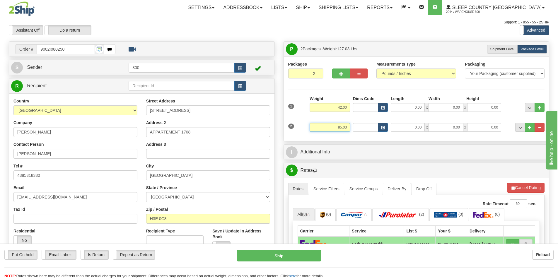
click at [361, 129] on div "2 Weight 85.03 Dims Code Length Width Height" at bounding box center [417, 127] width 260 height 20
type input "42.00"
click at [423, 107] on input "0.00" at bounding box center [408, 107] width 34 height 9
type input "13.00"
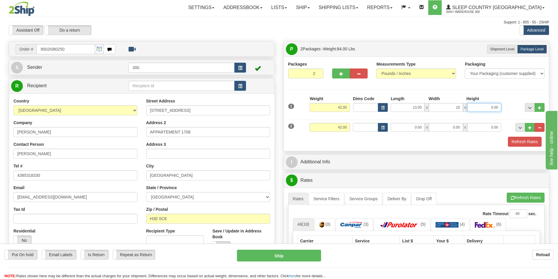
type input "10.00"
type input "4.00"
drag, startPoint x: 408, startPoint y: 109, endPoint x: 470, endPoint y: 109, distance: 61.8
click at [470, 109] on div "13.00 x 10.00 x 4.00" at bounding box center [446, 107] width 110 height 9
type input "23.00"
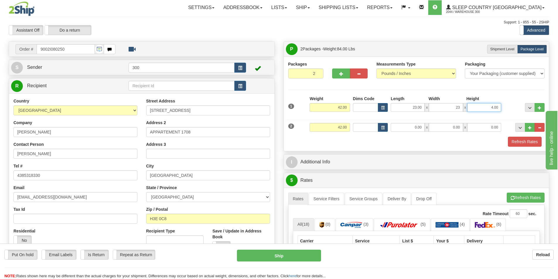
type input "23.00"
type input "8.00"
drag, startPoint x: 410, startPoint y: 127, endPoint x: 475, endPoint y: 130, distance: 64.6
click at [475, 130] on div "0.00 x 0.00 x 0.00" at bounding box center [446, 127] width 110 height 9
type input "23.00"
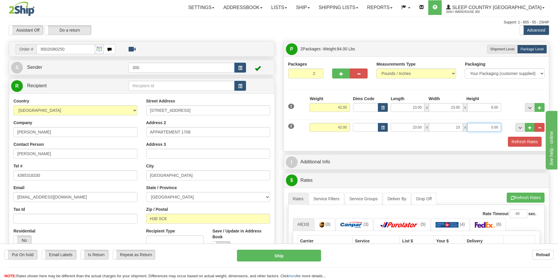
type input "23.00"
type input "8.00"
click at [524, 141] on button "Refresh Rates" at bounding box center [525, 142] width 34 height 10
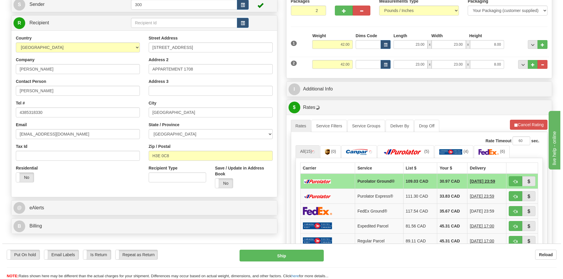
scroll to position [117, 0]
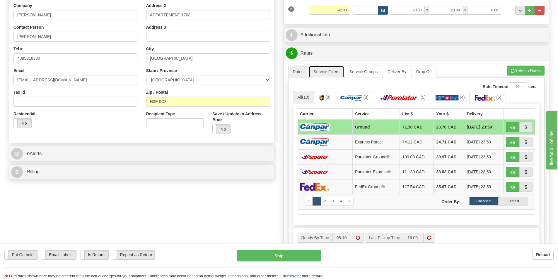
click at [320, 72] on link "Service Filters" at bounding box center [326, 72] width 35 height 12
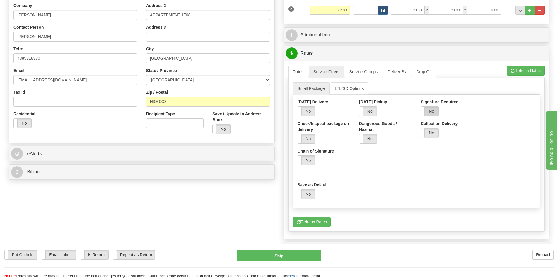
click at [435, 110] on label "No" at bounding box center [430, 111] width 18 height 9
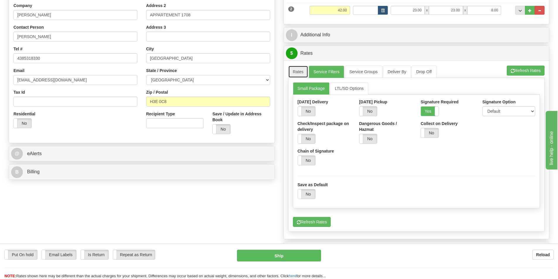
click at [301, 74] on link "Rates" at bounding box center [298, 72] width 20 height 12
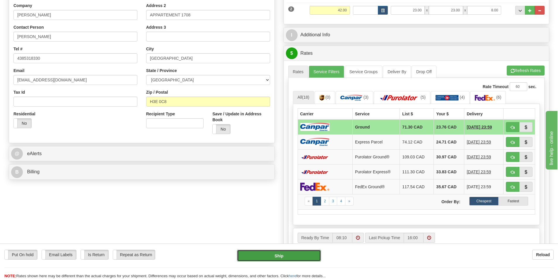
click at [291, 253] on button "Ship" at bounding box center [279, 256] width 84 height 12
type input "1"
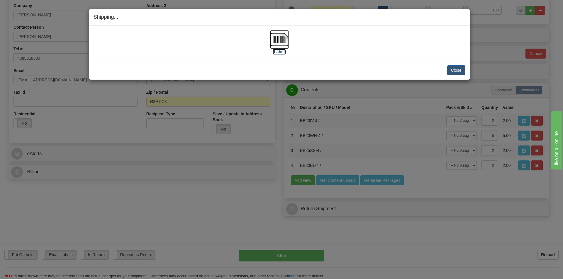
click at [281, 52] on label "[Label]" at bounding box center [279, 52] width 13 height 6
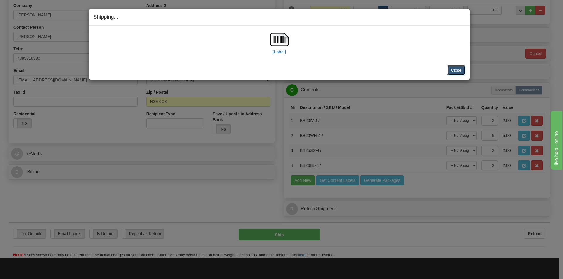
click at [455, 71] on button "Close" at bounding box center [456, 70] width 18 height 10
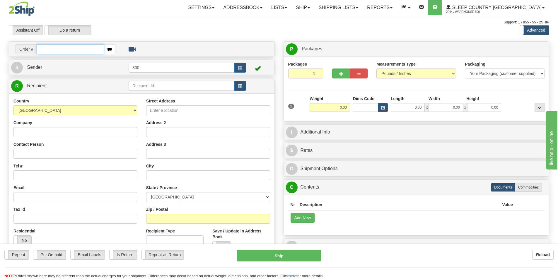
click at [95, 49] on input "text" at bounding box center [70, 49] width 67 height 10
type input "9008i081967"
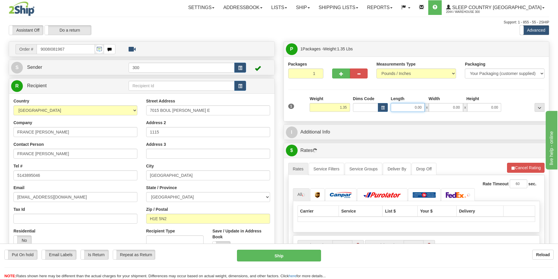
drag, startPoint x: 404, startPoint y: 106, endPoint x: 498, endPoint y: 115, distance: 94.8
click at [498, 115] on div "1 Weight 1.35 Dims Code 0.00" at bounding box center [417, 106] width 260 height 21
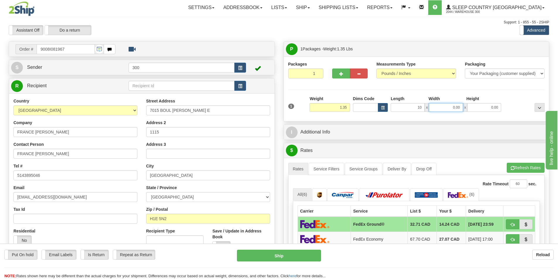
type input "10.00"
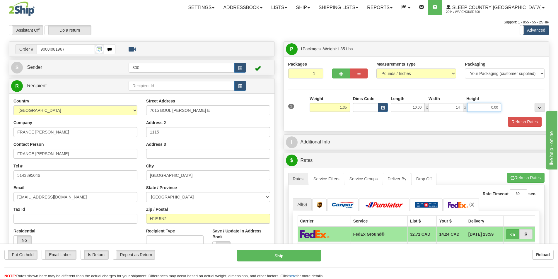
type input "14.00"
type input "2.00"
drag, startPoint x: 428, startPoint y: 120, endPoint x: 443, endPoint y: 121, distance: 15.0
click at [428, 120] on div "Refresh Rates" at bounding box center [417, 122] width 260 height 10
click at [540, 121] on button "Refresh Rates" at bounding box center [525, 122] width 34 height 10
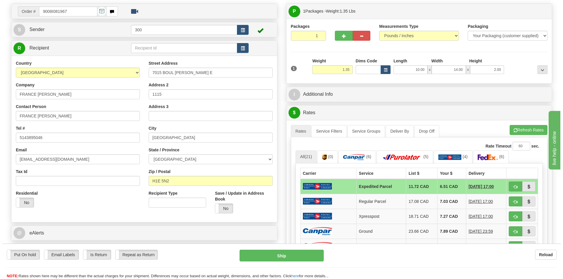
scroll to position [88, 0]
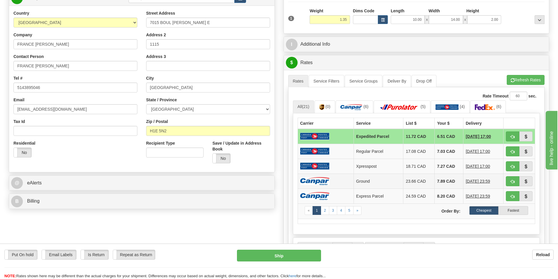
click at [347, 183] on td at bounding box center [326, 181] width 56 height 15
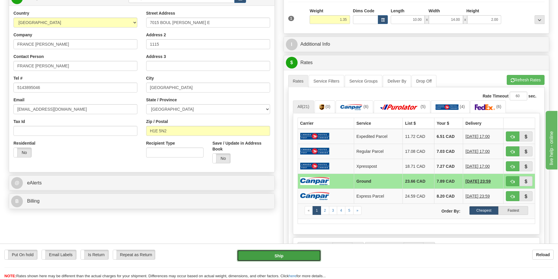
click at [302, 257] on button "Ship" at bounding box center [279, 256] width 84 height 12
type input "1"
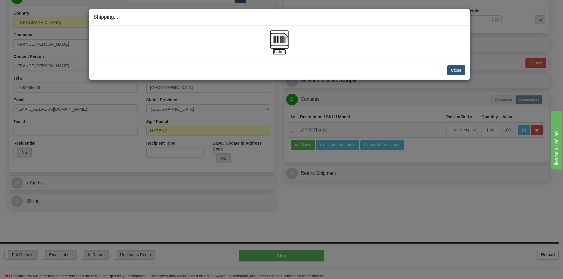
click at [282, 52] on label "[Label]" at bounding box center [279, 52] width 13 height 6
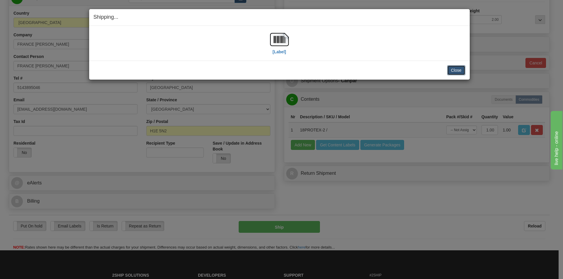
click at [463, 74] on button "Close" at bounding box center [456, 70] width 18 height 10
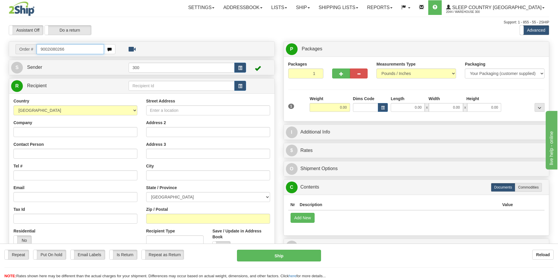
type input "9002i080266"
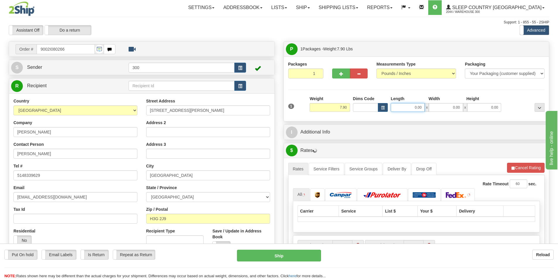
drag, startPoint x: 415, startPoint y: 109, endPoint x: 455, endPoint y: 108, distance: 40.2
click at [455, 108] on div "0.00 x 0.00 x 0.00" at bounding box center [446, 107] width 110 height 9
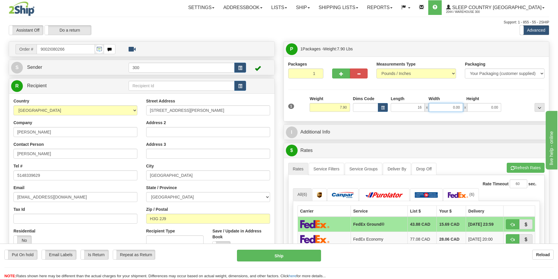
type input "16.00"
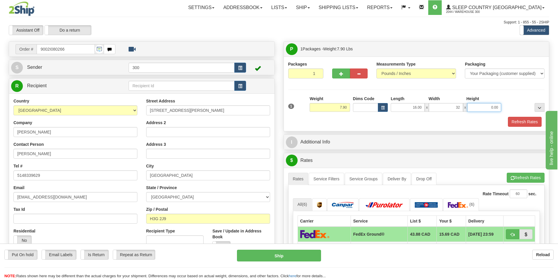
type input "32.00"
type input "5.00"
click at [517, 120] on button "Refresh Rates" at bounding box center [525, 122] width 34 height 10
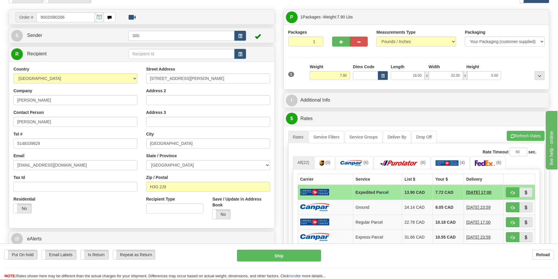
scroll to position [88, 0]
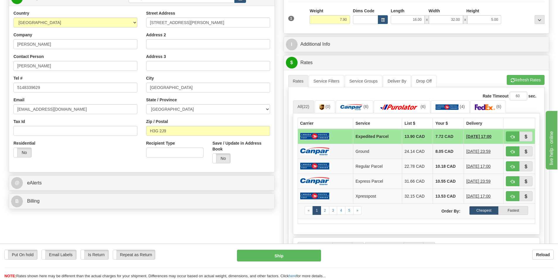
click at [360, 149] on td "Ground" at bounding box center [377, 151] width 49 height 15
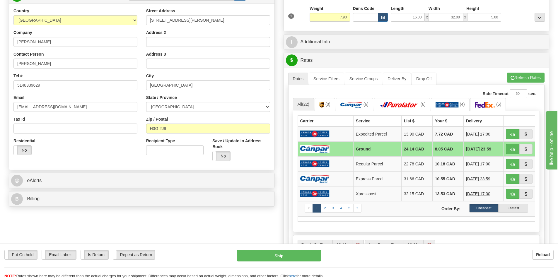
scroll to position [59, 0]
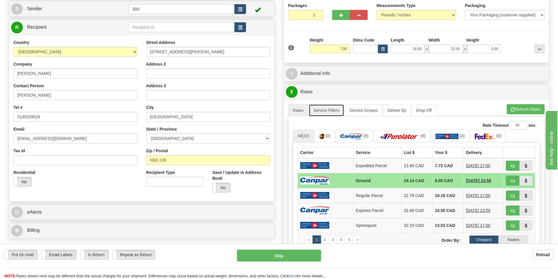
click at [326, 112] on link "Service Filters" at bounding box center [326, 110] width 35 height 12
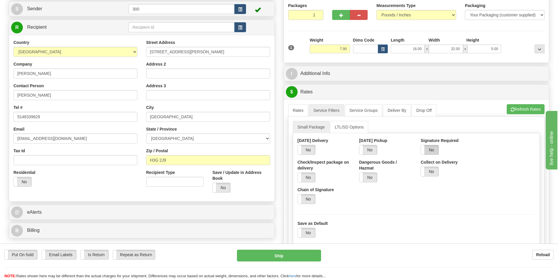
click at [433, 147] on label "No" at bounding box center [430, 149] width 18 height 9
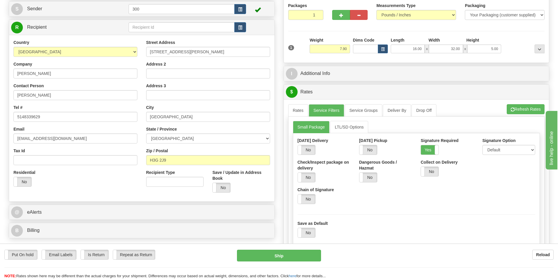
scroll to position [176, 0]
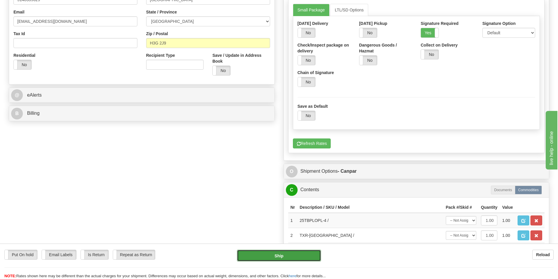
click at [268, 251] on button "Ship" at bounding box center [279, 256] width 84 height 12
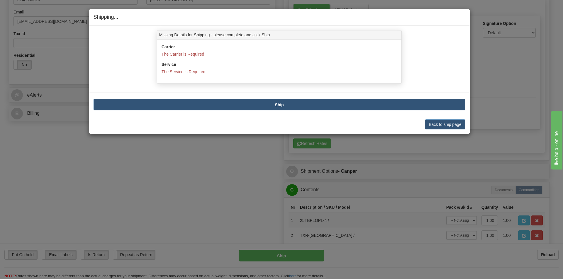
click at [442, 130] on div "Back to ship page Cancel Cancel Shipment and Quit Pickup Quit Pickup ONLY" at bounding box center [279, 124] width 380 height 19
click at [442, 124] on button "Back to ship page" at bounding box center [445, 125] width 40 height 10
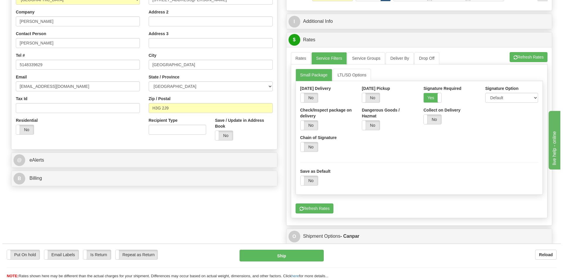
scroll to position [59, 0]
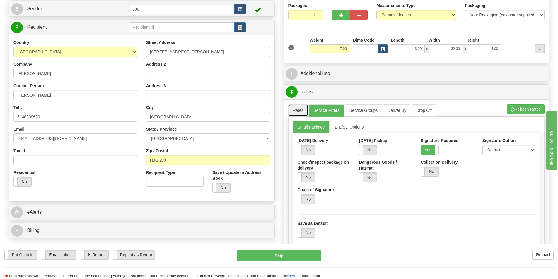
click at [304, 113] on link "Rates" at bounding box center [298, 110] width 20 height 12
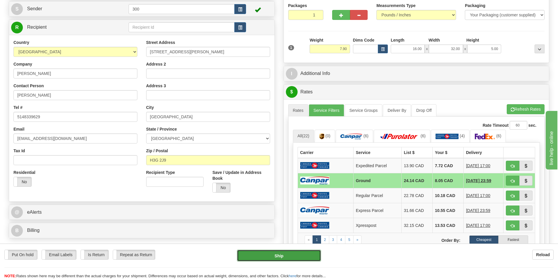
click at [295, 256] on button "Ship" at bounding box center [279, 256] width 84 height 12
type input "1"
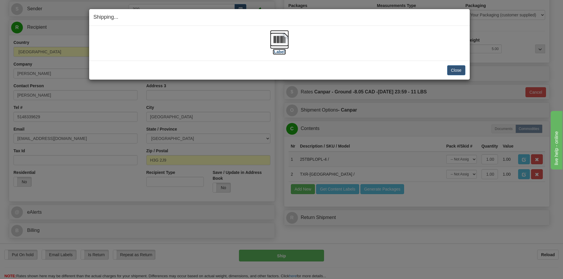
click at [285, 51] on label "[Label]" at bounding box center [279, 52] width 13 height 6
click at [459, 70] on button "Close" at bounding box center [456, 70] width 18 height 10
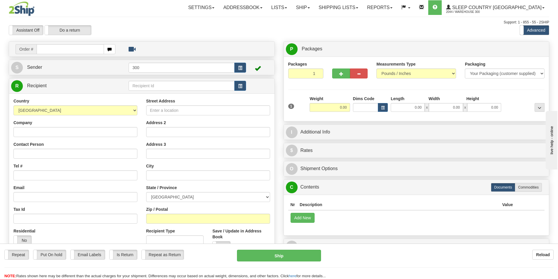
click at [96, 6] on div at bounding box center [54, 8] width 90 height 16
click at [363, 6] on link "Shipping lists" at bounding box center [338, 7] width 48 height 15
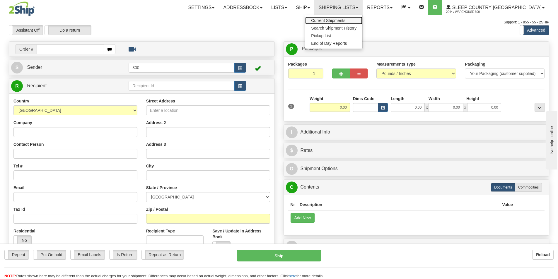
click at [362, 21] on link "Current Shipments" at bounding box center [333, 21] width 57 height 8
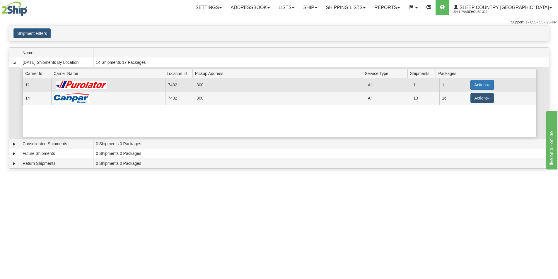
click at [484, 84] on button "Actions" at bounding box center [482, 85] width 23 height 10
click at [466, 105] on span "Close" at bounding box center [459, 103] width 13 height 4
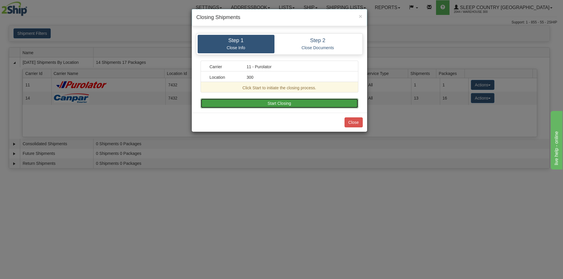
click at [302, 102] on button "Start Closing" at bounding box center [279, 103] width 158 height 10
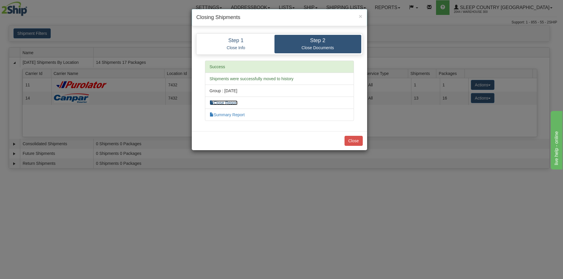
click at [229, 101] on link "Close Report" at bounding box center [224, 103] width 28 height 5
click at [220, 115] on link "Summary Report" at bounding box center [227, 115] width 35 height 5
click at [358, 142] on button "Close" at bounding box center [353, 141] width 18 height 10
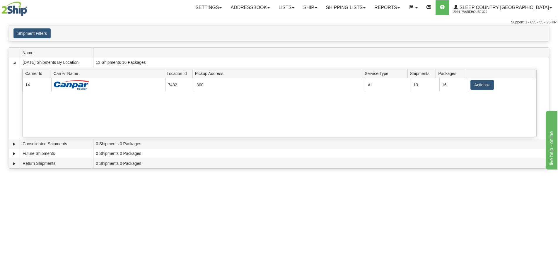
click at [484, 88] on button "Actions" at bounding box center [482, 85] width 23 height 10
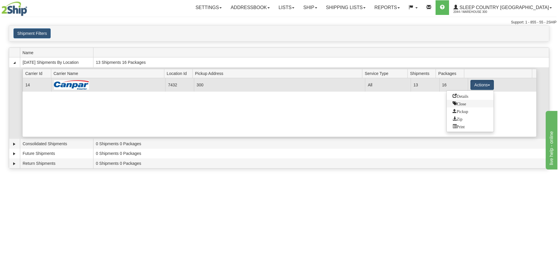
click at [466, 105] on span "Close" at bounding box center [459, 103] width 13 height 4
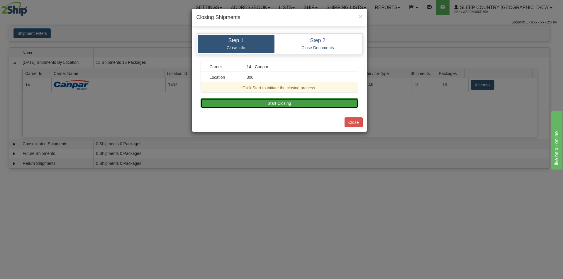
click at [263, 103] on button "Start Closing" at bounding box center [279, 103] width 158 height 10
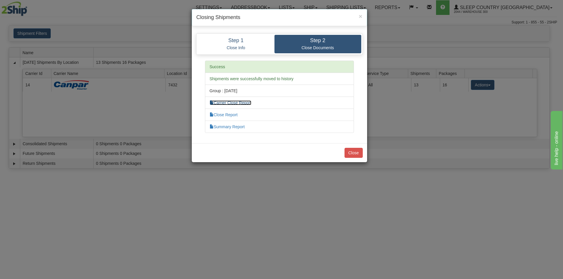
click at [238, 104] on link "Carrier Close Report" at bounding box center [231, 103] width 42 height 5
click at [235, 114] on link "Close Report" at bounding box center [224, 115] width 28 height 5
click at [239, 128] on link "Summary Report" at bounding box center [227, 127] width 35 height 5
click at [349, 154] on button "Close" at bounding box center [353, 153] width 18 height 10
